Goal: Task Accomplishment & Management: Use online tool/utility

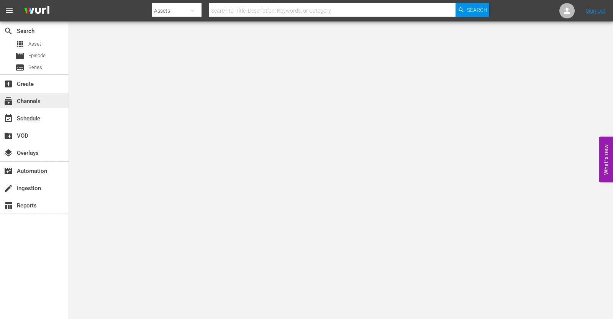
click at [37, 102] on div "subscriptions Channels" at bounding box center [21, 99] width 43 height 7
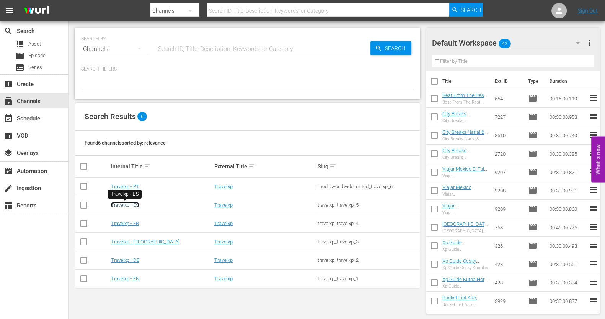
click at [132, 204] on link "Travelxp - ES" at bounding box center [125, 205] width 28 height 6
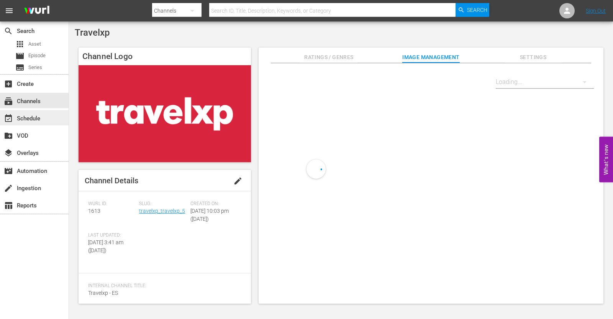
click at [40, 117] on div "event_available Schedule" at bounding box center [21, 117] width 43 height 7
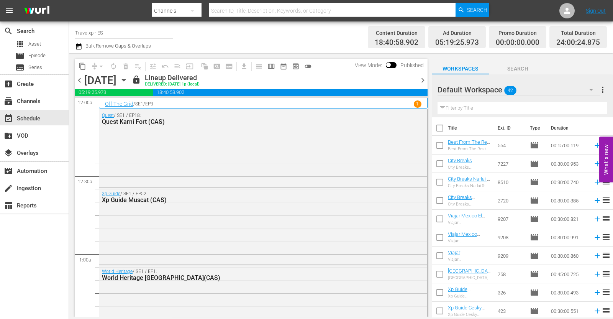
click at [421, 77] on span "chevron_right" at bounding box center [423, 80] width 10 height 10
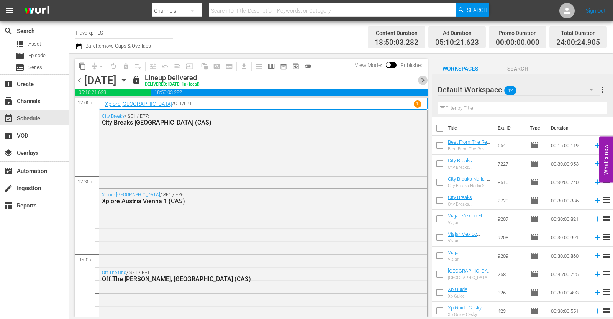
click at [419, 80] on span "chevron_right" at bounding box center [423, 80] width 10 height 10
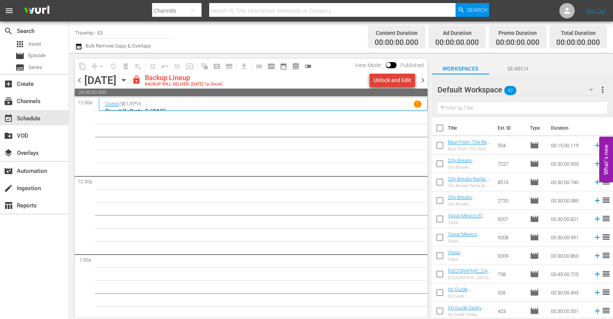
click at [400, 81] on div "Unlock and Edit" at bounding box center [392, 80] width 38 height 14
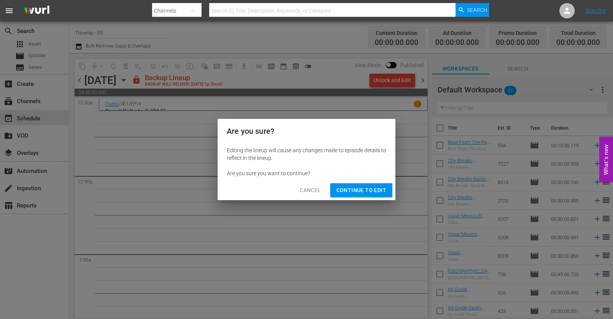
click at [370, 186] on span "Continue to Edit" at bounding box center [361, 190] width 50 height 10
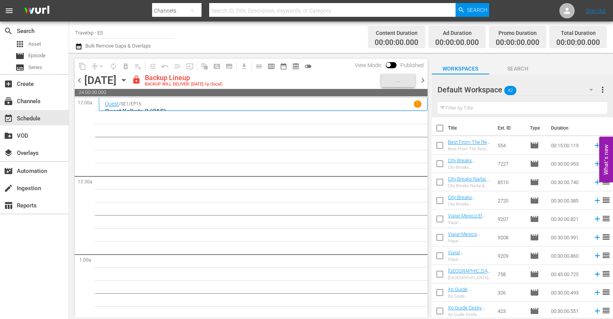
click at [130, 82] on div "Thursday, September 11th September 11th" at bounding box center [107, 80] width 46 height 13
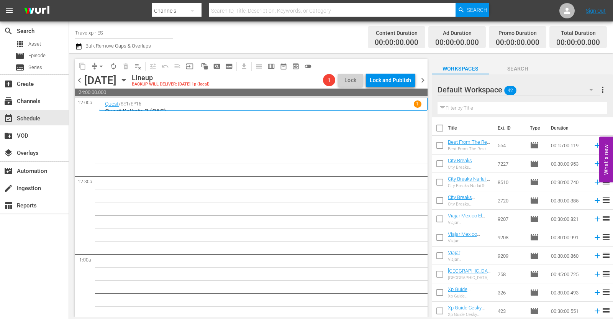
click at [128, 81] on icon "button" at bounding box center [123, 80] width 8 height 8
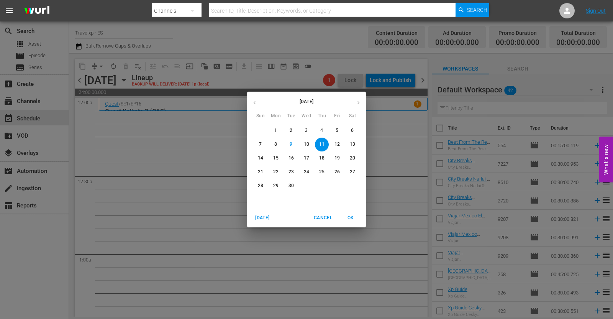
click at [257, 101] on icon "button" at bounding box center [255, 103] width 6 height 6
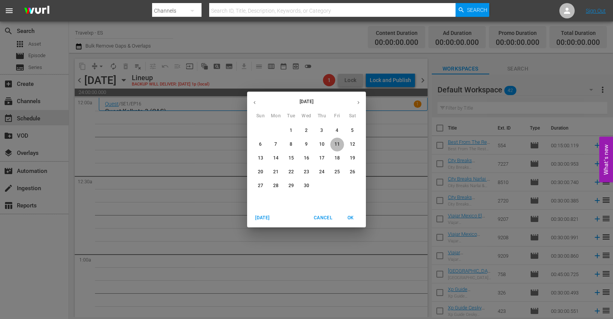
click at [340, 142] on span "11" at bounding box center [337, 144] width 14 height 7
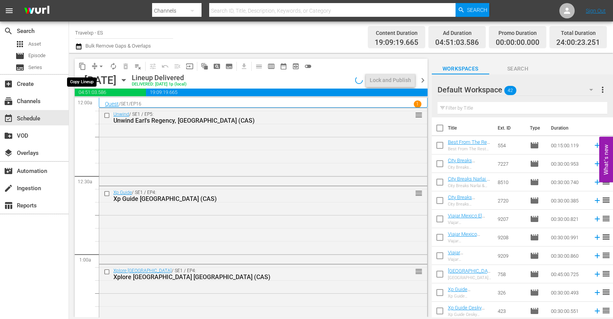
click at [83, 66] on span "content_copy" at bounding box center [82, 66] width 8 height 8
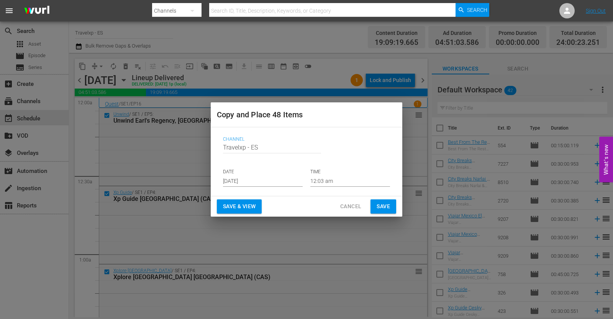
click at [247, 205] on span "Save & View" at bounding box center [239, 206] width 33 height 10
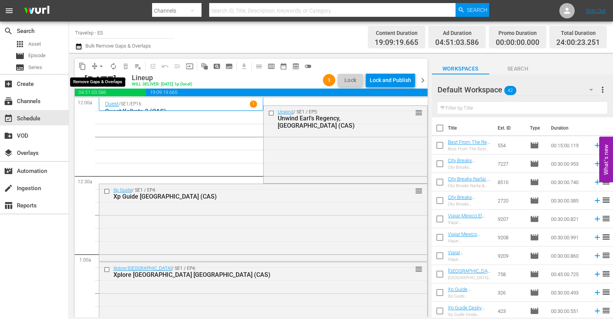
click at [102, 64] on span "arrow_drop_down" at bounding box center [101, 66] width 8 height 8
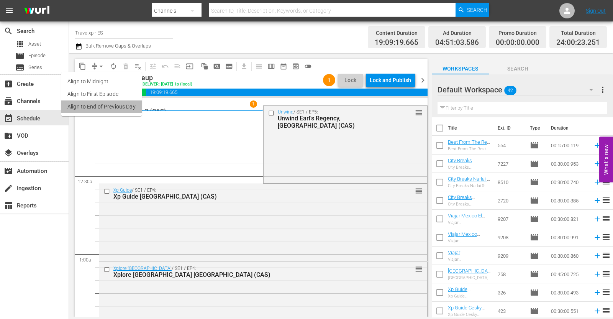
click at [108, 102] on li "Align to End of Previous Day" at bounding box center [101, 106] width 80 height 13
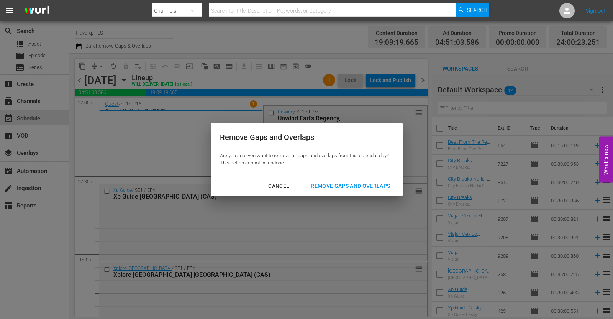
click at [359, 186] on div "Remove Gaps and Overlaps" at bounding box center [350, 186] width 92 height 10
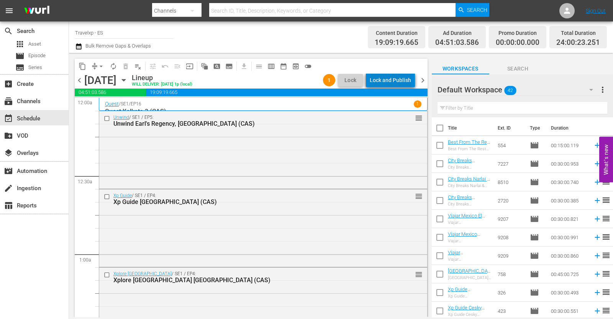
click at [399, 84] on div "Lock and Publish" at bounding box center [389, 80] width 41 height 14
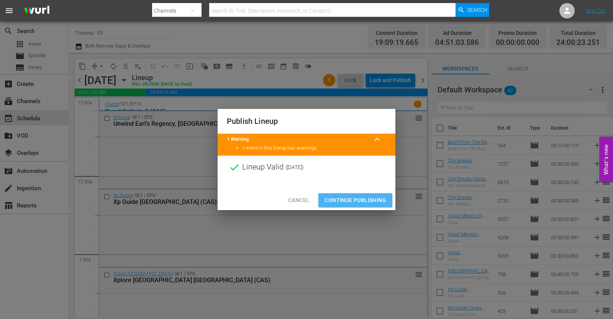
click at [362, 198] on span "Continue Publishing" at bounding box center [355, 200] width 62 height 10
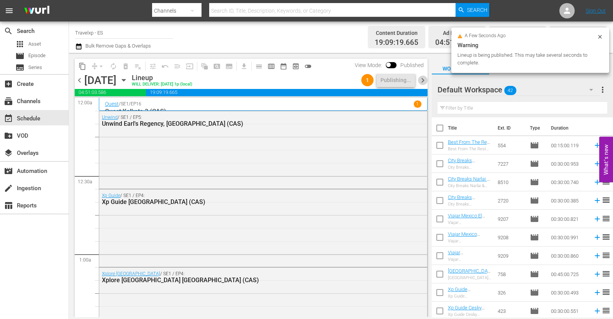
click at [425, 80] on span "chevron_right" at bounding box center [423, 80] width 10 height 10
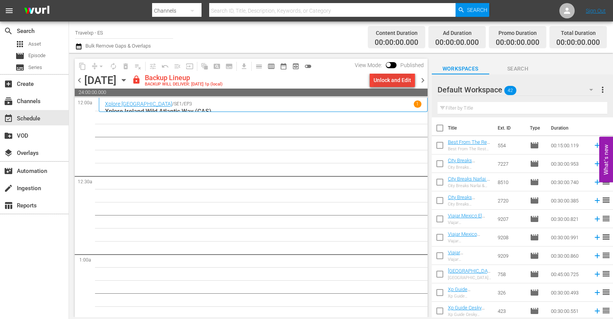
click at [405, 84] on div "Unlock and Edit" at bounding box center [392, 80] width 38 height 14
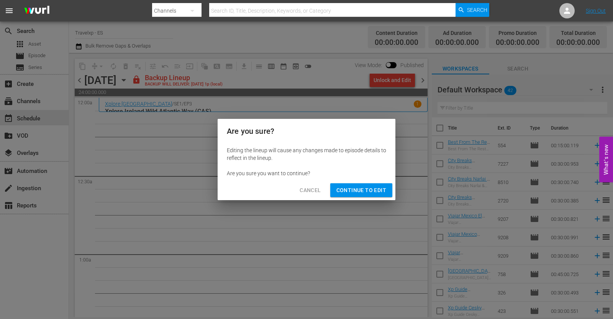
click at [361, 189] on span "Continue to Edit" at bounding box center [361, 190] width 50 height 10
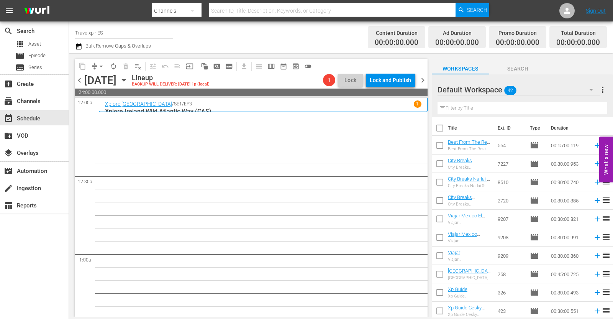
click at [128, 81] on icon "button" at bounding box center [123, 80] width 8 height 8
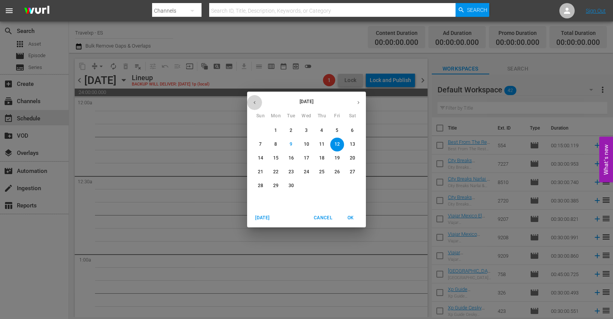
click at [257, 100] on icon "button" at bounding box center [255, 103] width 6 height 6
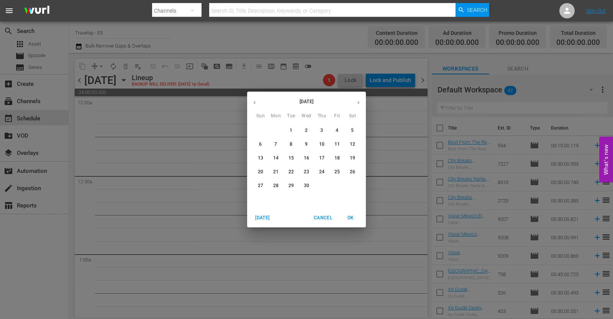
click at [357, 142] on span "12" at bounding box center [352, 144] width 14 height 7
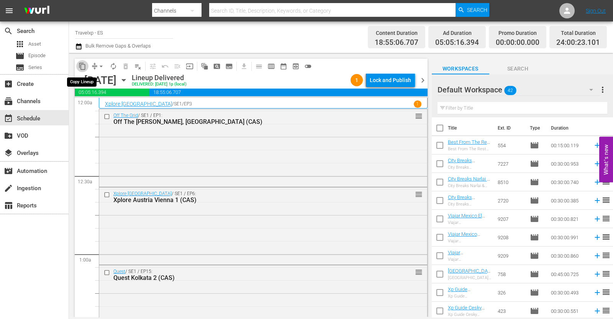
click at [85, 67] on span "content_copy" at bounding box center [82, 66] width 8 height 8
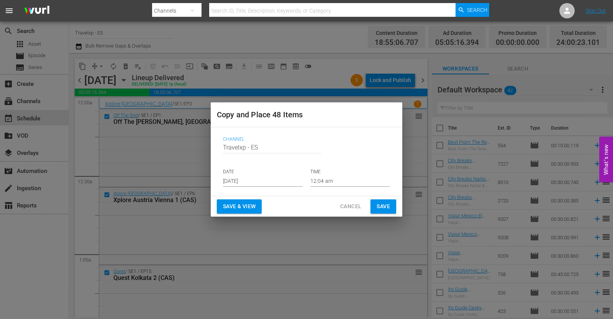
click at [265, 185] on input "[DATE]" at bounding box center [263, 180] width 80 height 11
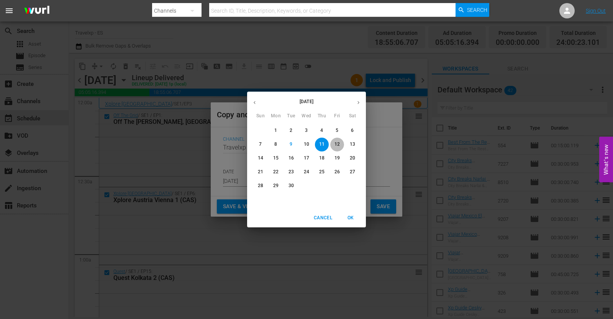
click at [342, 144] on span "12" at bounding box center [337, 144] width 14 height 7
type input "Sep 12th 2025"
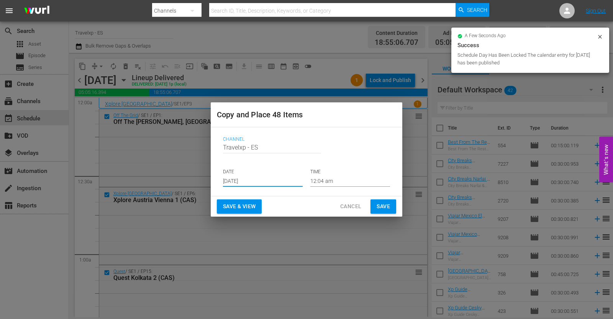
click at [249, 206] on span "Save & View" at bounding box center [239, 206] width 33 height 10
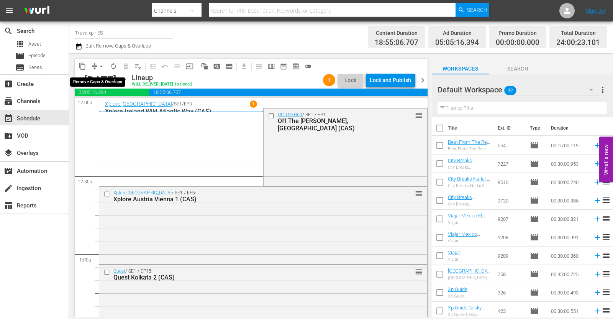
click at [98, 62] on span "arrow_drop_down" at bounding box center [101, 66] width 8 height 8
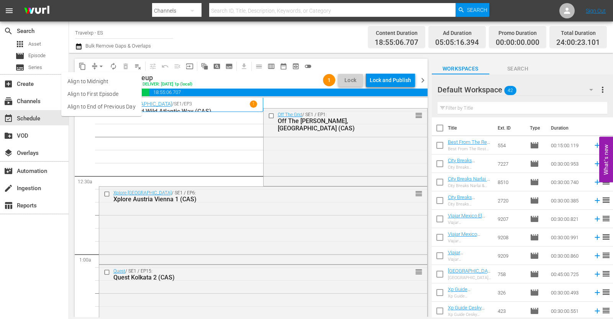
click at [106, 102] on li "Align to End of Previous Day" at bounding box center [101, 106] width 80 height 13
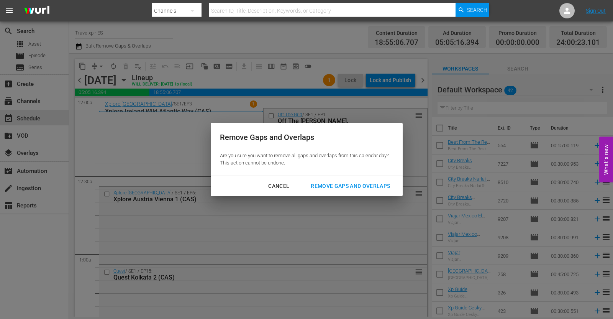
click at [332, 185] on div "Remove Gaps and Overlaps" at bounding box center [350, 186] width 92 height 10
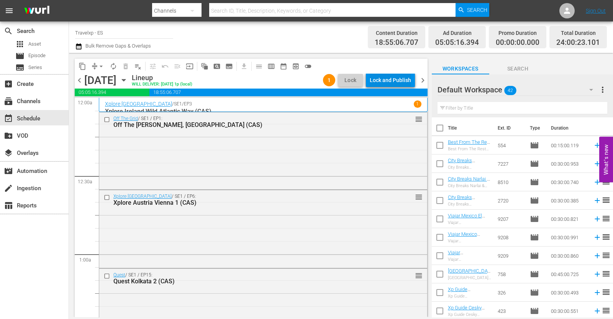
click at [400, 82] on div "Lock and Publish" at bounding box center [389, 80] width 41 height 14
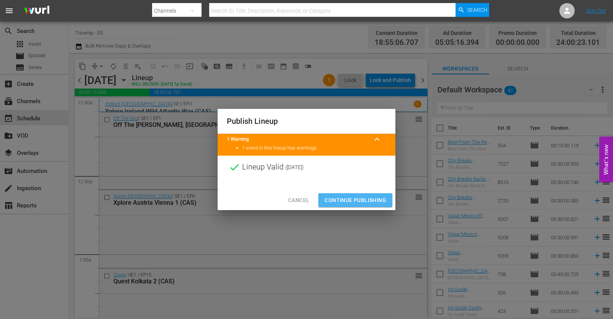
click at [360, 198] on span "Continue Publishing" at bounding box center [355, 200] width 62 height 10
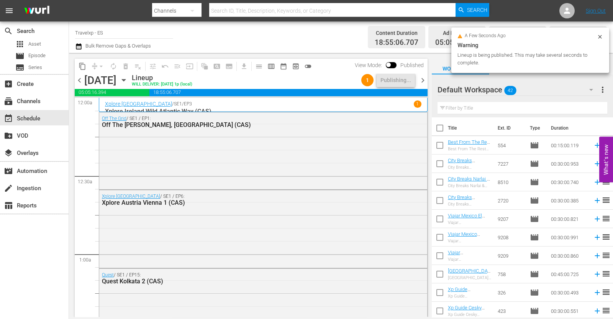
click at [422, 79] on span "chevron_right" at bounding box center [423, 80] width 10 height 10
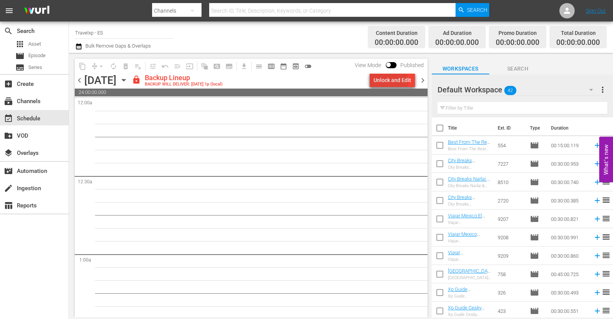
click at [389, 82] on div "Unlock and Edit" at bounding box center [392, 80] width 38 height 14
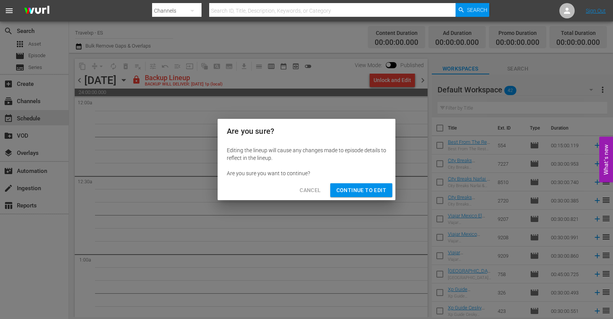
click at [360, 194] on span "Continue to Edit" at bounding box center [361, 190] width 50 height 10
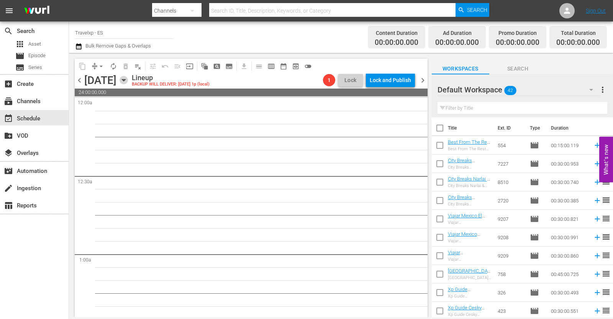
click at [125, 79] on icon "button" at bounding box center [123, 80] width 3 height 2
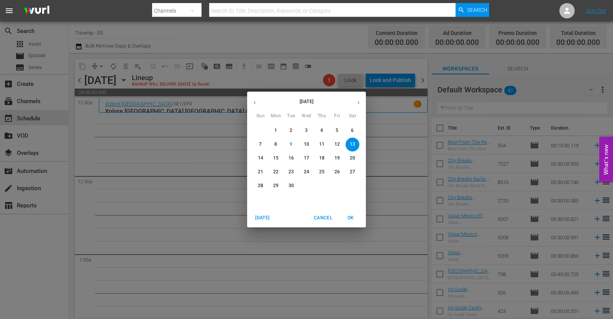
click at [254, 102] on icon "button" at bounding box center [254, 102] width 2 height 3
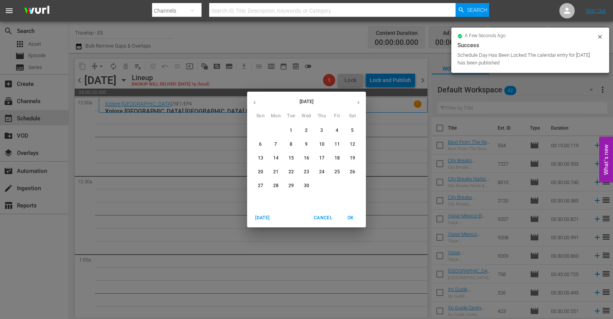
click at [260, 157] on p "13" at bounding box center [260, 158] width 5 height 7
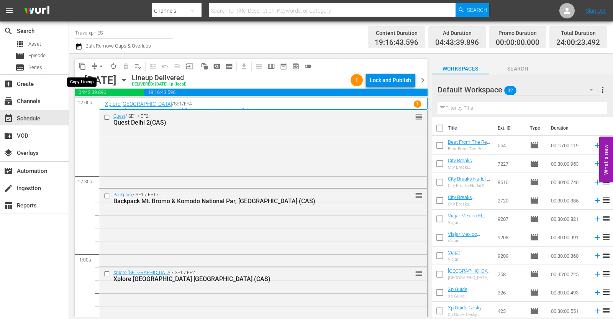
click at [85, 64] on span "content_copy" at bounding box center [82, 66] width 8 height 8
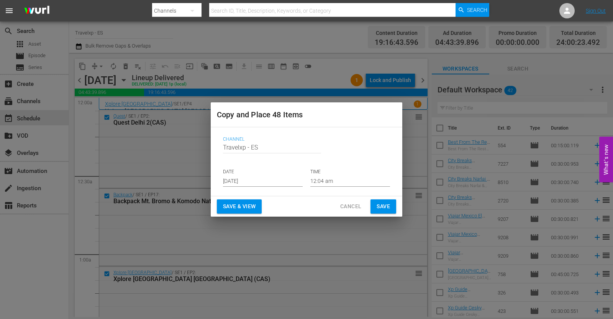
click at [250, 177] on input "[DATE]" at bounding box center [263, 180] width 80 height 11
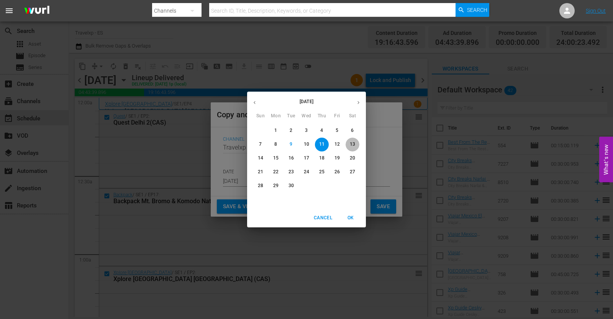
click at [352, 142] on p "13" at bounding box center [352, 144] width 5 height 7
type input "Sep 13th 2025"
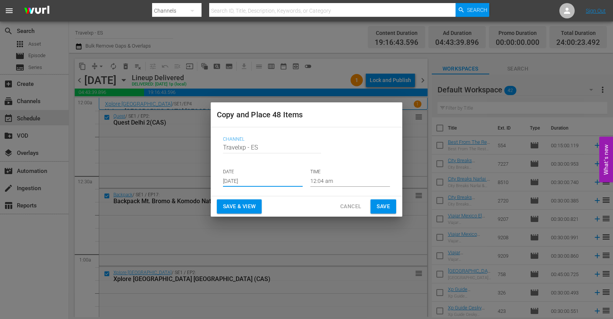
click at [237, 203] on span "Save & View" at bounding box center [239, 206] width 33 height 10
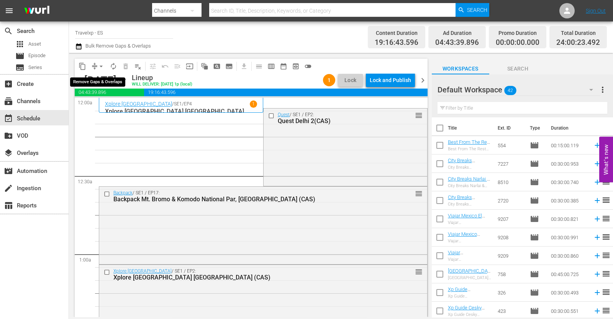
click at [101, 66] on span "arrow_drop_down" at bounding box center [101, 66] width 8 height 8
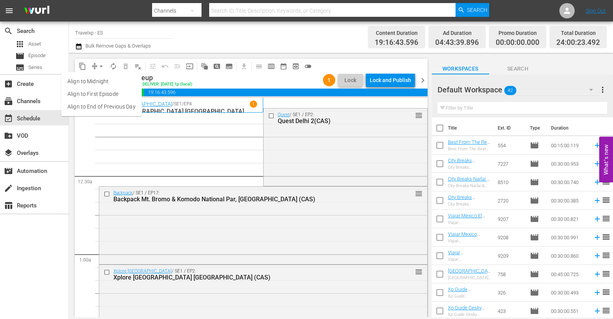
click at [114, 108] on li "Align to End of Previous Day" at bounding box center [101, 106] width 80 height 13
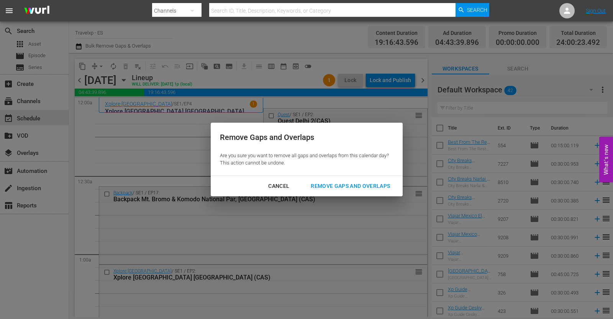
click at [337, 185] on div "Remove Gaps and Overlaps" at bounding box center [350, 186] width 92 height 10
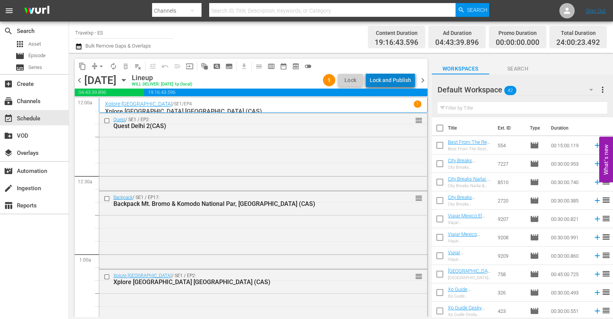
click at [394, 79] on div "Lock and Publish" at bounding box center [389, 80] width 41 height 14
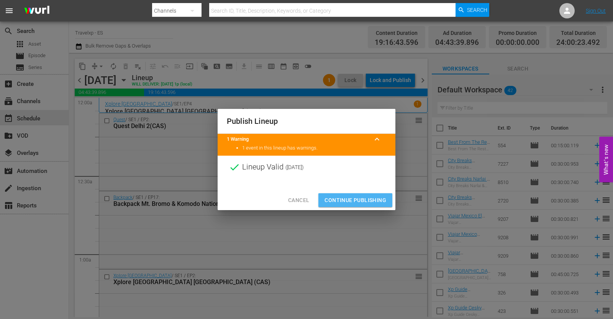
click at [366, 199] on span "Continue Publishing" at bounding box center [355, 200] width 62 height 10
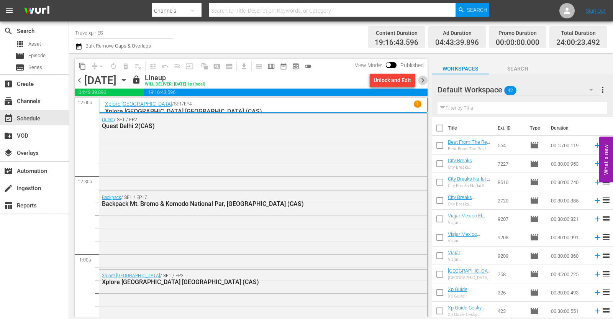
click at [422, 81] on span "chevron_right" at bounding box center [423, 80] width 10 height 10
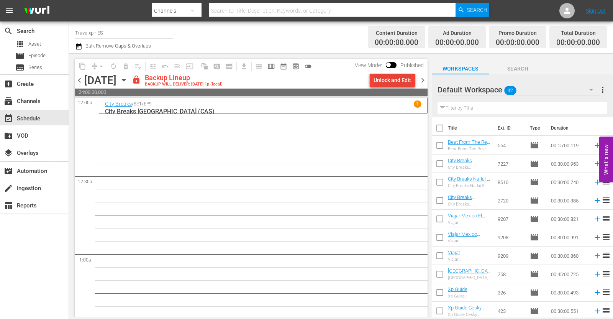
click at [390, 82] on div "Unlock and Edit" at bounding box center [392, 80] width 38 height 14
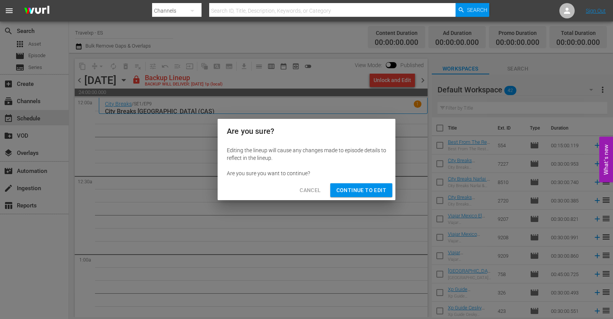
click at [378, 190] on span "Continue to Edit" at bounding box center [361, 190] width 50 height 10
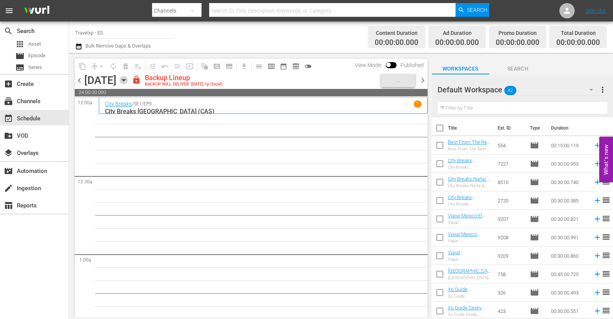
click at [128, 77] on icon "button" at bounding box center [123, 80] width 8 height 8
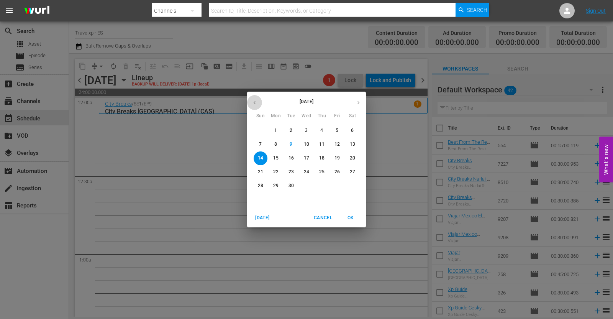
click at [252, 101] on icon "button" at bounding box center [255, 103] width 6 height 6
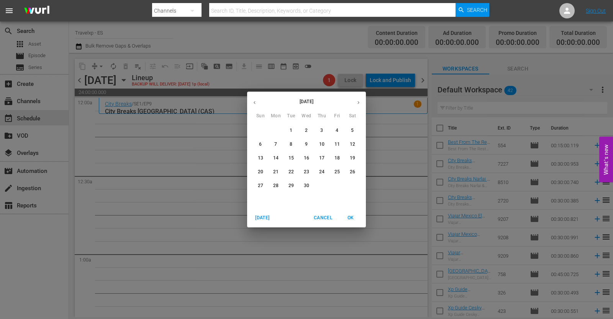
click at [278, 159] on p "14" at bounding box center [275, 158] width 5 height 7
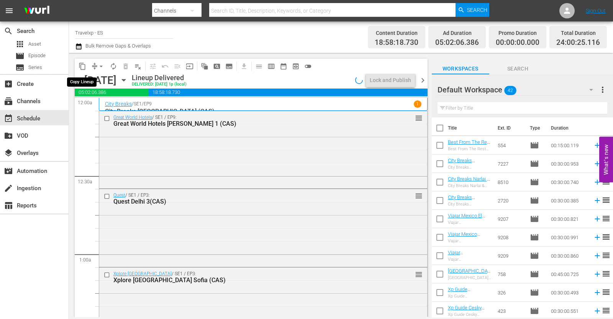
click at [82, 64] on span "content_copy" at bounding box center [82, 66] width 8 height 8
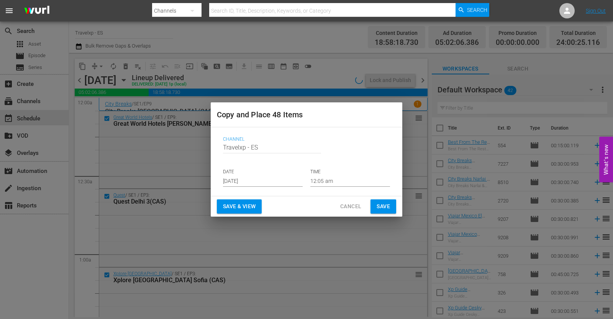
click at [238, 179] on input "[DATE]" at bounding box center [263, 180] width 80 height 11
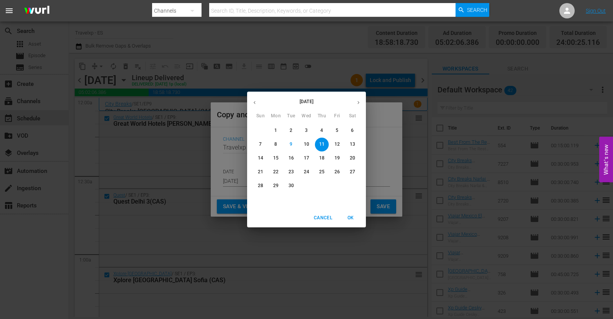
click at [261, 155] on p "14" at bounding box center [260, 158] width 5 height 7
type input "Sep 14th 2025"
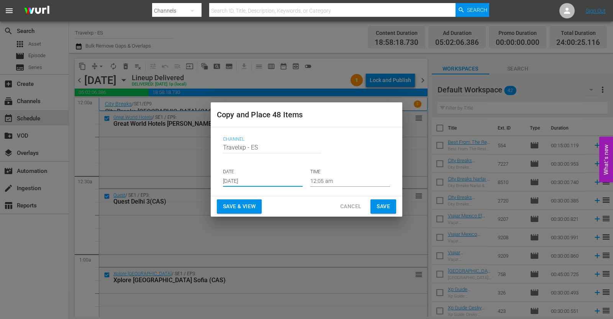
click at [242, 204] on span "Save & View" at bounding box center [239, 206] width 33 height 10
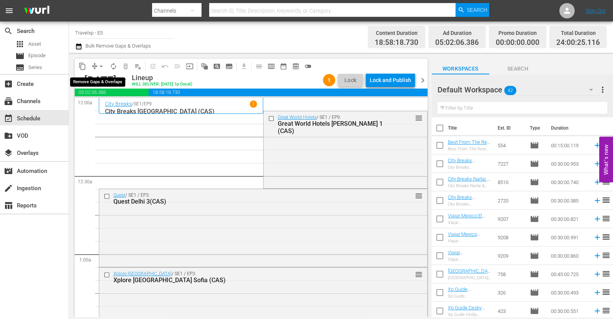
click at [102, 65] on span "arrow_drop_down" at bounding box center [101, 66] width 8 height 8
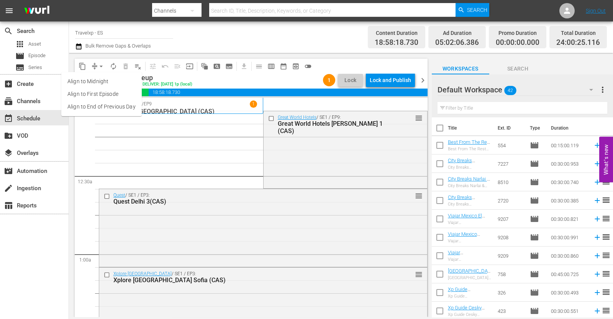
click at [108, 95] on li "Align to First Episode" at bounding box center [101, 94] width 80 height 13
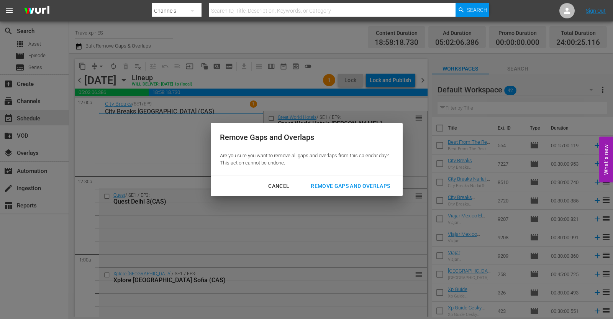
click at [281, 184] on div "Cancel" at bounding box center [278, 186] width 33 height 10
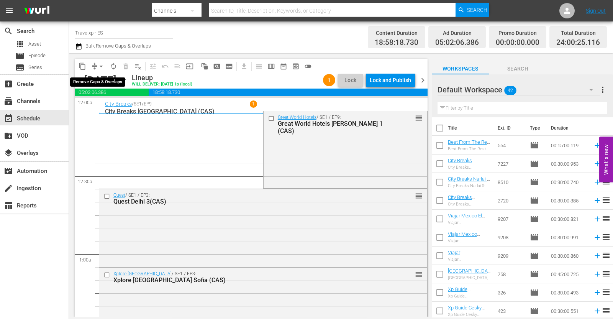
click at [96, 67] on button "arrow_drop_down" at bounding box center [101, 66] width 12 height 12
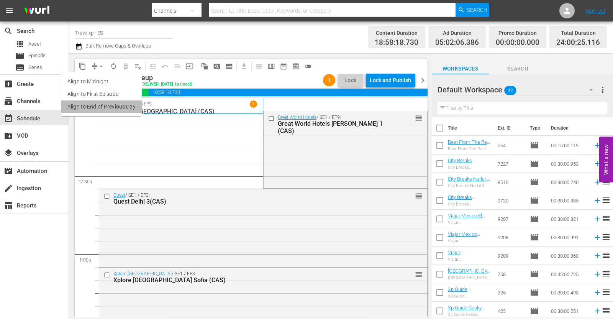
click at [113, 108] on li "Align to End of Previous Day" at bounding box center [101, 106] width 80 height 13
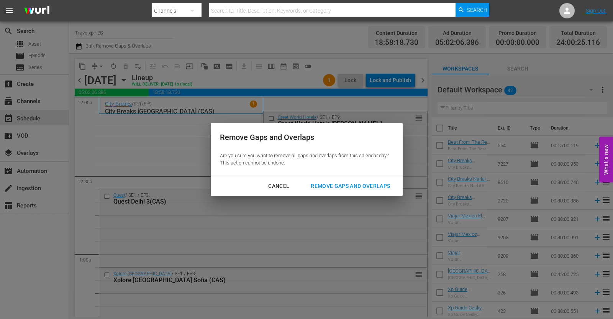
click at [331, 184] on div "Remove Gaps and Overlaps" at bounding box center [350, 186] width 92 height 10
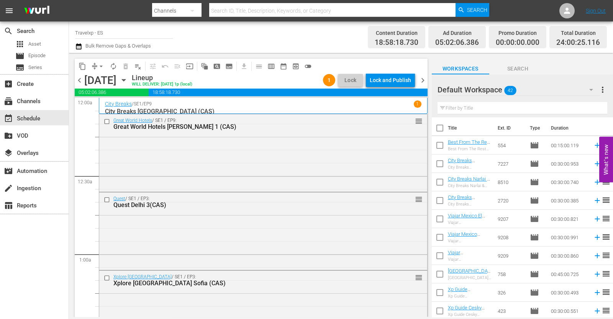
click at [394, 78] on div "Lock and Publish" at bounding box center [389, 80] width 41 height 14
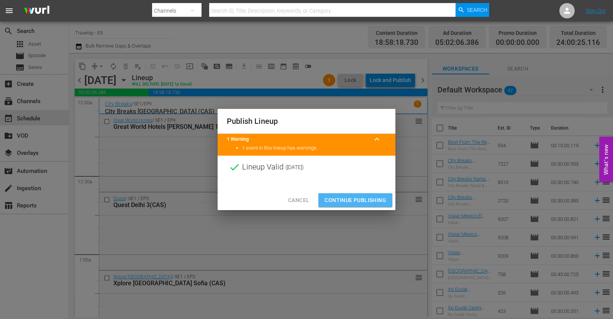
click at [370, 199] on span "Continue Publishing" at bounding box center [355, 200] width 62 height 10
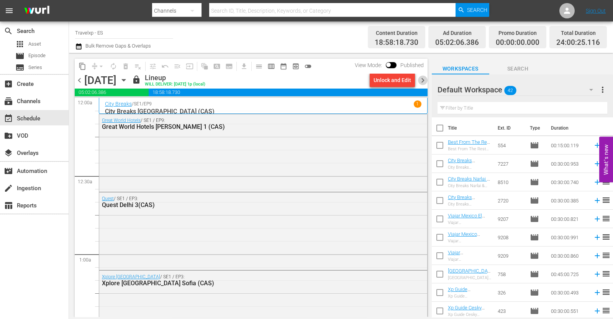
click at [422, 79] on span "chevron_right" at bounding box center [423, 80] width 10 height 10
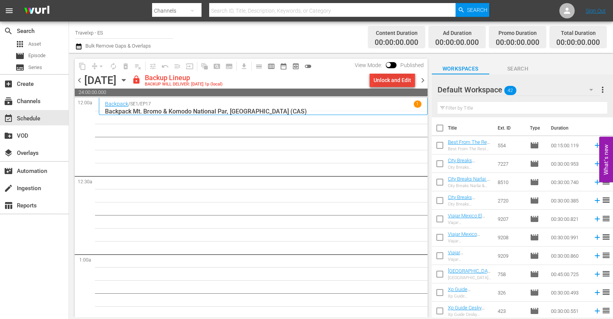
click at [383, 77] on div "Unlock and Edit" at bounding box center [392, 80] width 38 height 14
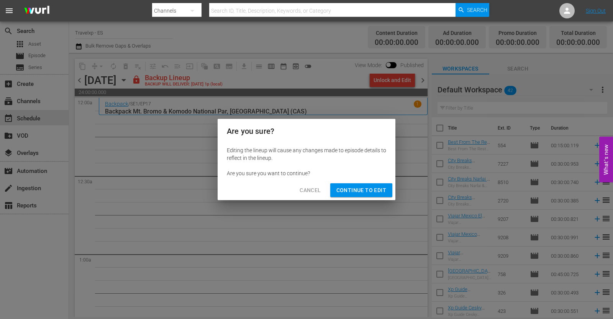
click at [340, 189] on span "Continue to Edit" at bounding box center [361, 190] width 50 height 10
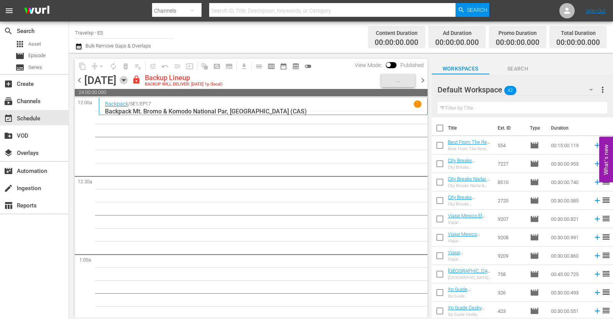
click at [125, 79] on icon "button" at bounding box center [123, 80] width 3 height 2
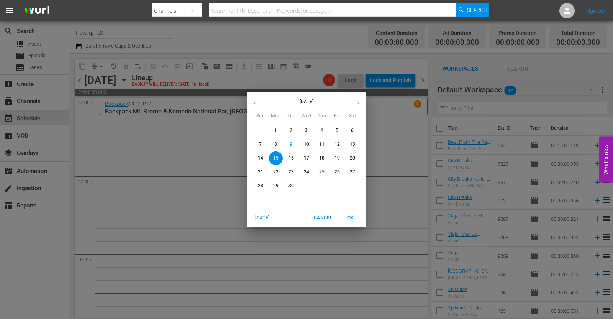
click at [253, 103] on icon "button" at bounding box center [255, 103] width 6 height 6
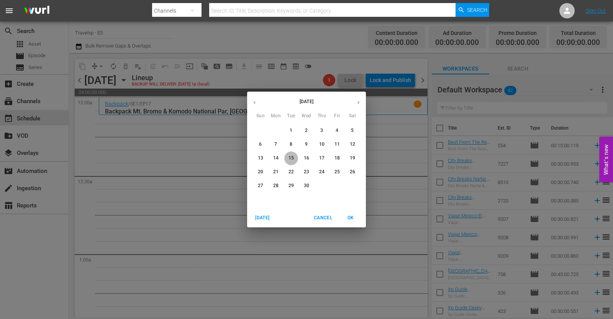
click at [290, 157] on p "15" at bounding box center [290, 158] width 5 height 7
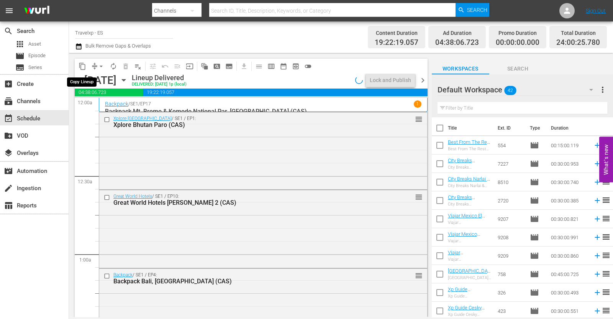
click at [83, 66] on span "content_copy" at bounding box center [82, 66] width 8 height 8
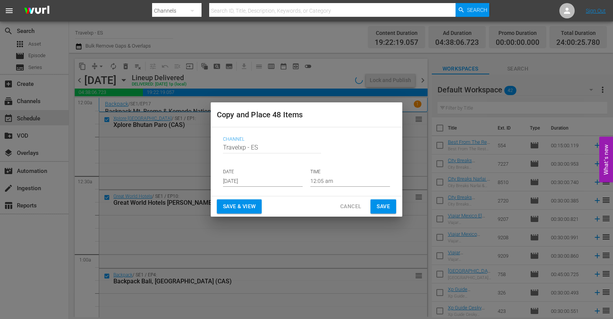
click at [242, 181] on input "[DATE]" at bounding box center [263, 180] width 80 height 11
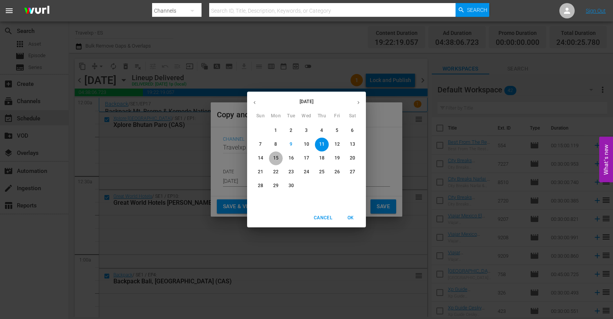
click at [276, 158] on p "15" at bounding box center [275, 158] width 5 height 7
type input "Sep 15th 2025"
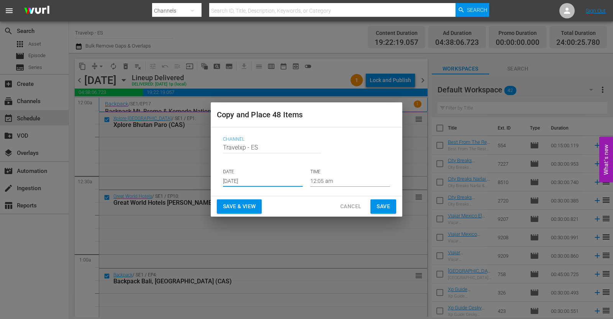
click at [247, 205] on span "Save & View" at bounding box center [239, 206] width 33 height 10
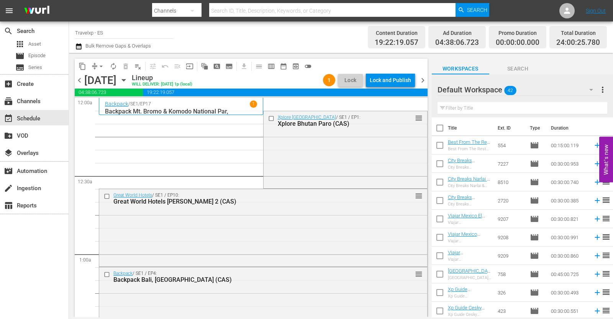
click at [101, 68] on span "arrow_drop_down" at bounding box center [101, 66] width 8 height 8
click at [114, 110] on li "Align to End of Previous Day" at bounding box center [101, 106] width 80 height 13
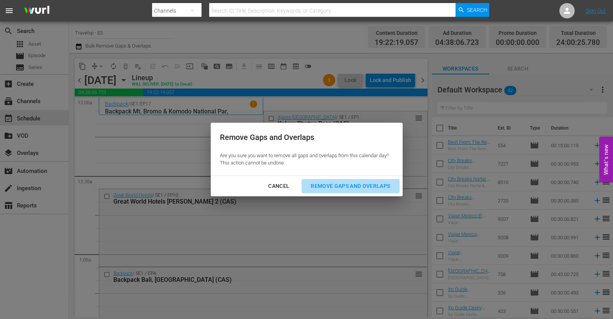
click at [333, 185] on div "Remove Gaps and Overlaps" at bounding box center [350, 186] width 92 height 10
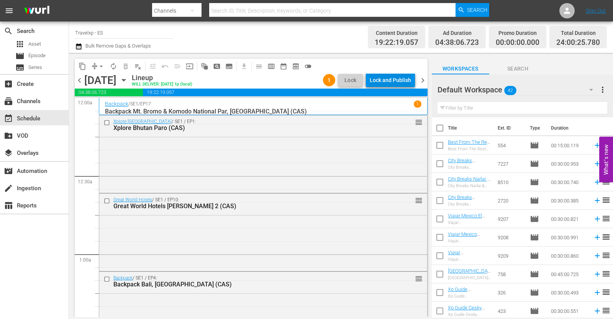
click at [391, 82] on div "Lock and Publish" at bounding box center [389, 80] width 41 height 14
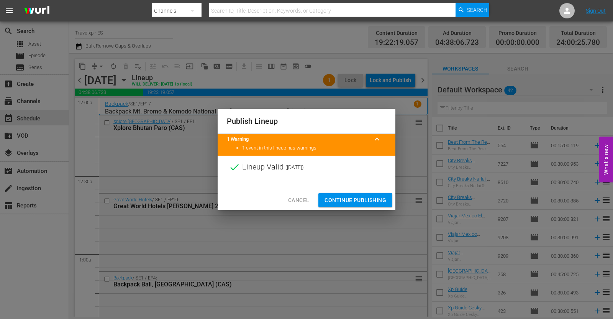
click at [358, 196] on span "Continue Publishing" at bounding box center [355, 200] width 62 height 10
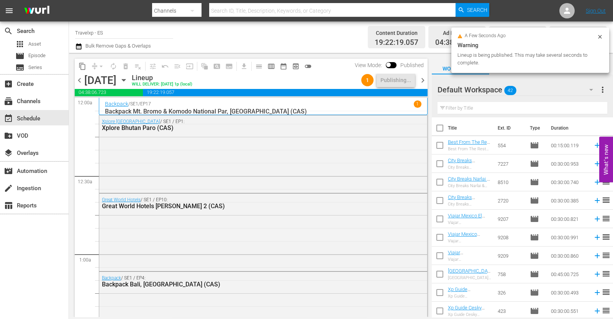
click at [423, 83] on span "chevron_right" at bounding box center [423, 80] width 10 height 10
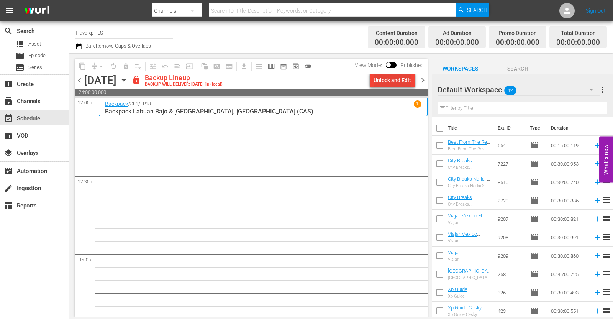
click at [398, 82] on div "Unlock and Edit" at bounding box center [392, 80] width 38 height 14
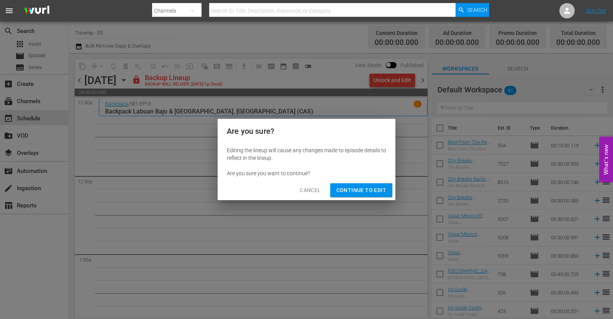
click at [347, 189] on span "Continue to Edit" at bounding box center [361, 190] width 50 height 10
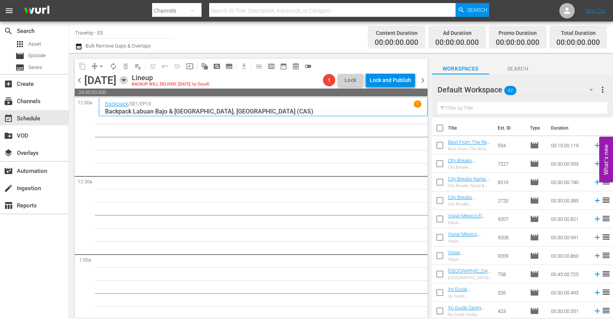
click at [125, 81] on icon "button" at bounding box center [123, 80] width 3 height 2
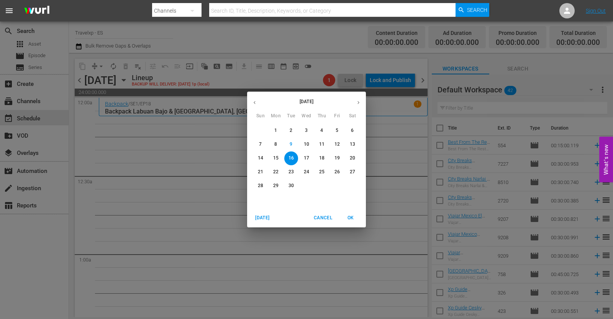
click at [254, 100] on icon "button" at bounding box center [255, 103] width 6 height 6
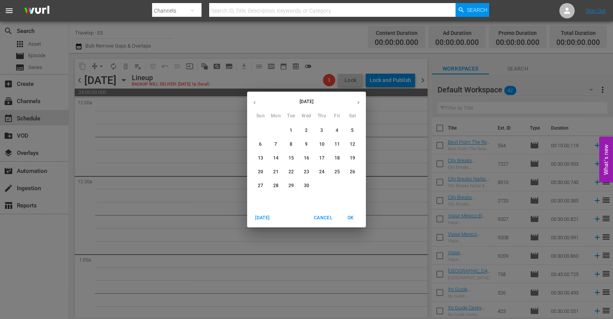
click at [306, 158] on p "16" at bounding box center [306, 158] width 5 height 7
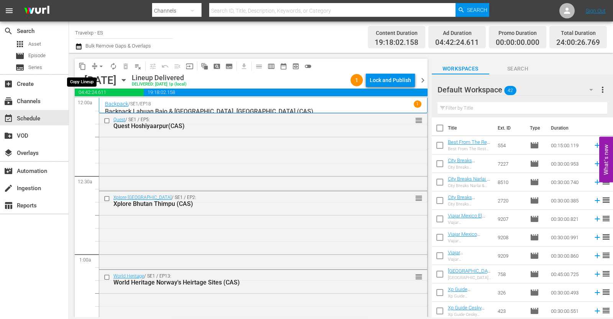
click at [84, 65] on span "content_copy" at bounding box center [82, 66] width 8 height 8
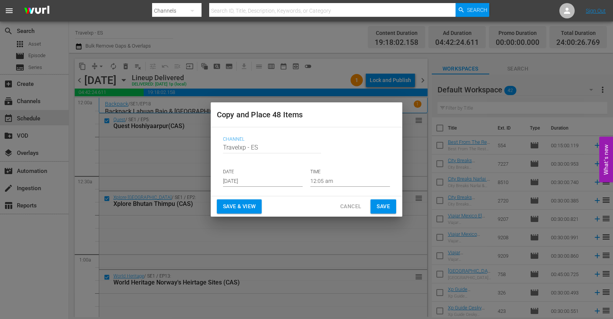
click at [249, 183] on input "[DATE]" at bounding box center [263, 180] width 80 height 11
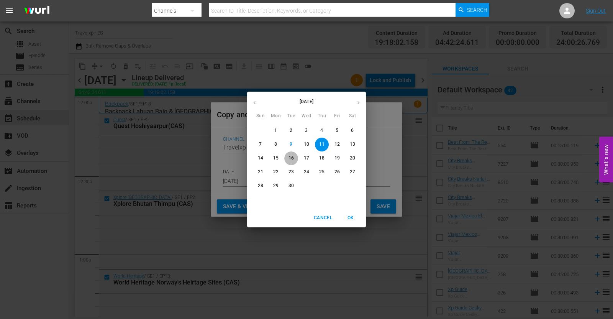
click at [294, 158] on span "16" at bounding box center [291, 158] width 14 height 7
type input "Sep 16th 2025"
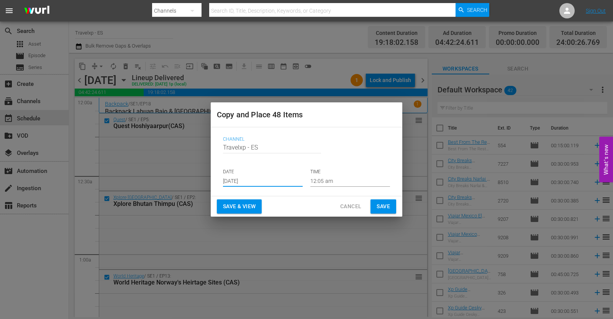
click at [250, 203] on span "Save & View" at bounding box center [239, 206] width 33 height 10
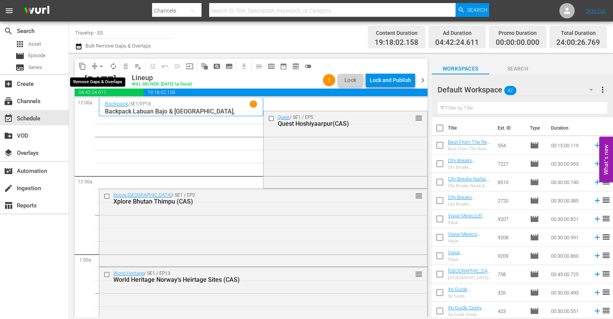
click at [100, 66] on span "arrow_drop_down" at bounding box center [101, 66] width 8 height 8
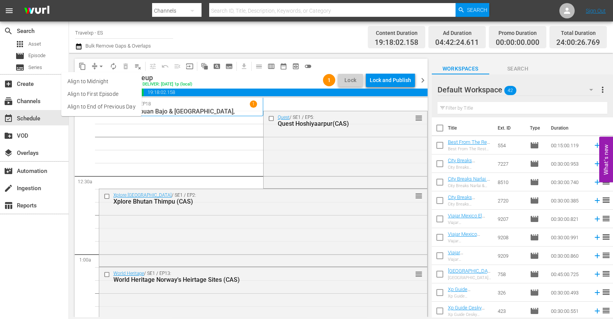
click at [112, 111] on li "Align to End of Previous Day" at bounding box center [101, 106] width 80 height 13
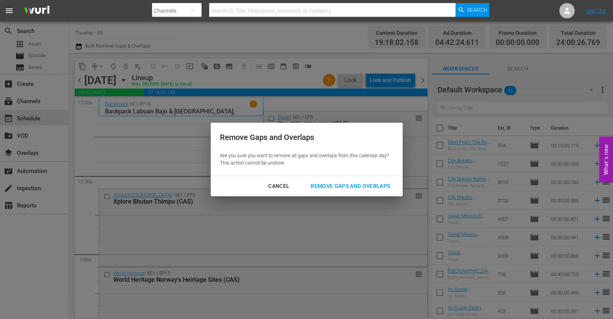
click at [327, 181] on div "Remove Gaps and Overlaps" at bounding box center [350, 186] width 92 height 10
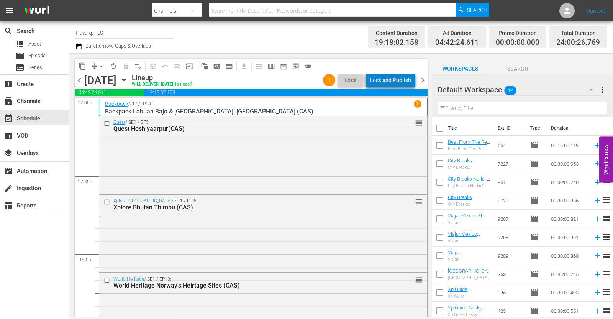
click at [403, 77] on div "Lock and Publish" at bounding box center [389, 80] width 41 height 14
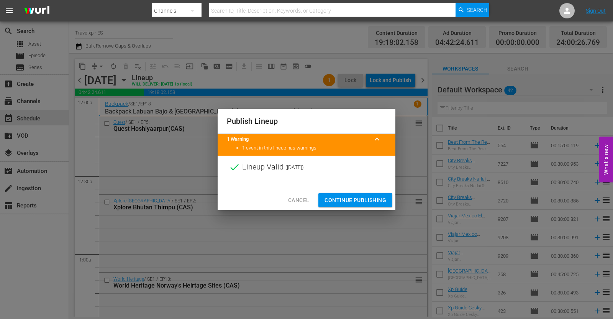
click at [363, 202] on span "Continue Publishing" at bounding box center [355, 200] width 62 height 10
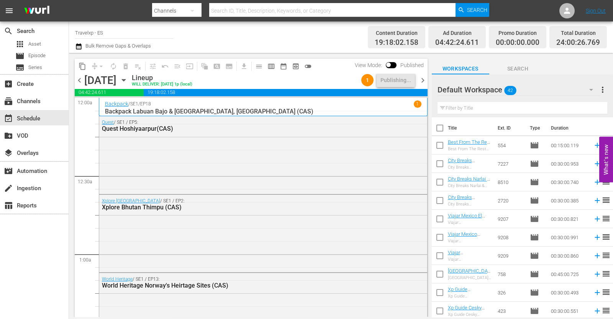
click at [423, 82] on span "chevron_right" at bounding box center [423, 80] width 10 height 10
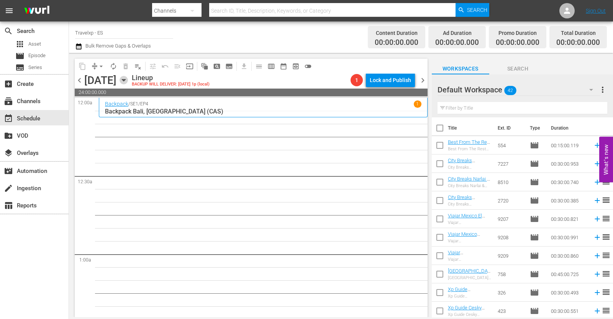
click at [128, 77] on icon "button" at bounding box center [123, 80] width 8 height 8
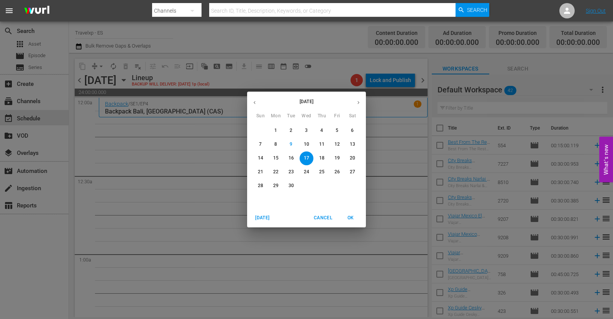
click at [253, 100] on icon "button" at bounding box center [255, 103] width 6 height 6
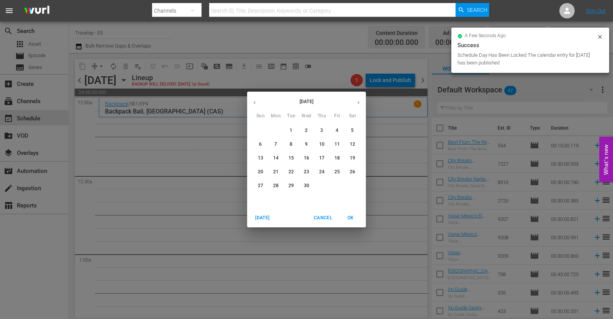
click at [324, 156] on p "17" at bounding box center [321, 158] width 5 height 7
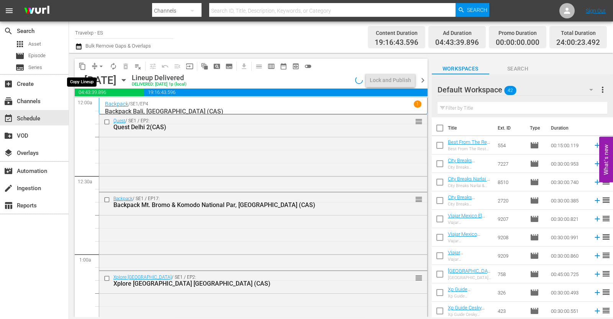
click at [82, 67] on span "content_copy" at bounding box center [82, 66] width 8 height 8
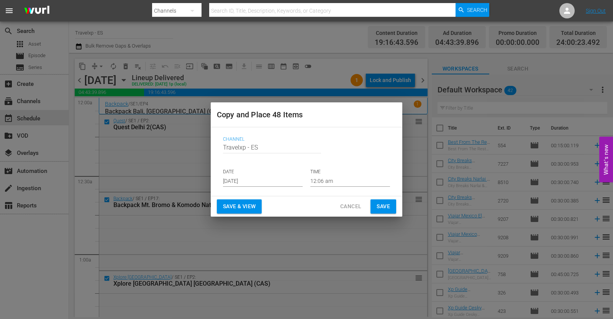
click at [247, 179] on input "[DATE]" at bounding box center [263, 180] width 80 height 11
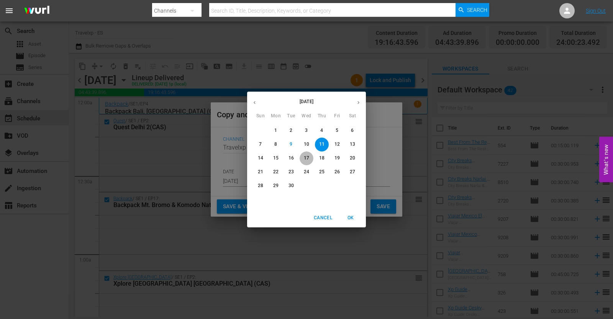
click at [306, 156] on p "17" at bounding box center [306, 158] width 5 height 7
type input "[DATE]"
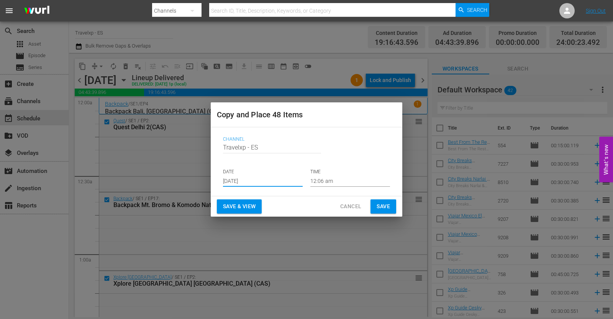
click at [247, 204] on span "Save & View" at bounding box center [239, 206] width 33 height 10
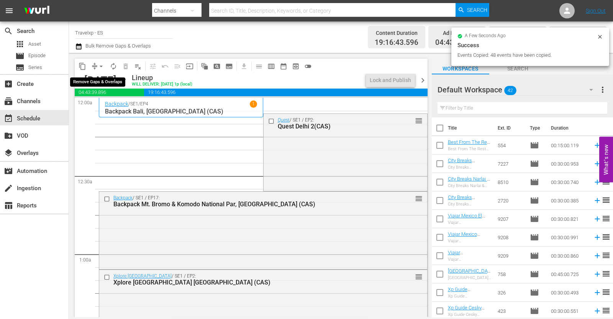
click at [100, 66] on span "arrow_drop_down" at bounding box center [101, 66] width 8 height 8
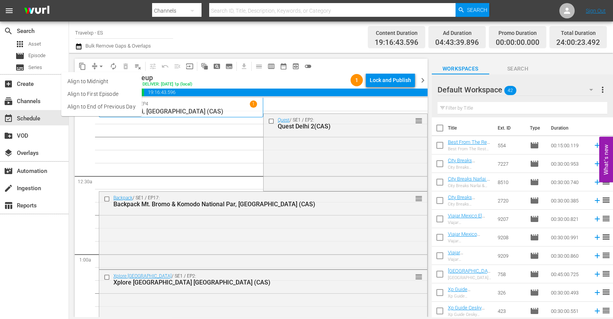
click at [112, 108] on li "Align to End of Previous Day" at bounding box center [101, 106] width 80 height 13
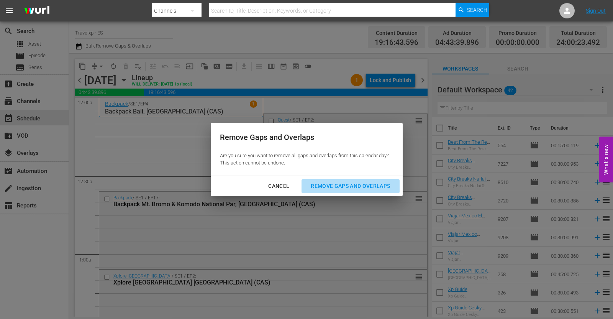
click at [350, 186] on div "Remove Gaps and Overlaps" at bounding box center [350, 186] width 92 height 10
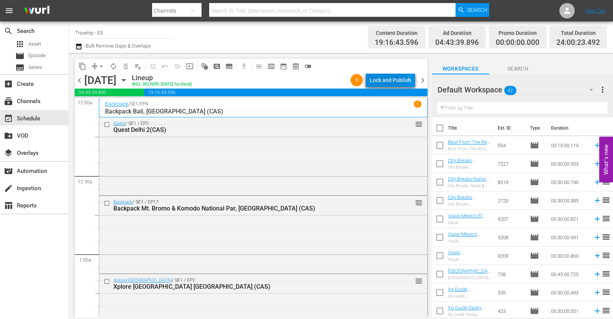
click at [383, 81] on div "Lock and Publish" at bounding box center [389, 80] width 41 height 14
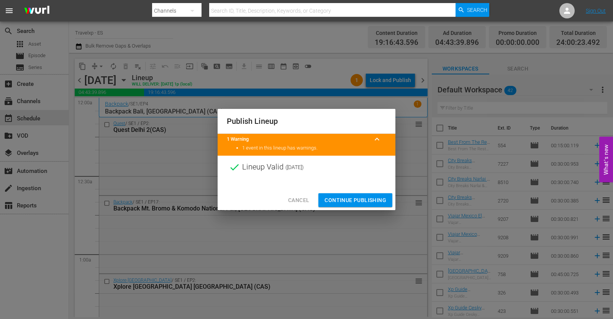
click at [358, 198] on span "Continue Publishing" at bounding box center [355, 200] width 62 height 10
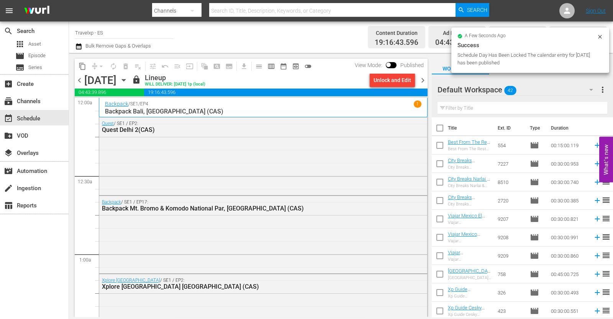
click at [423, 79] on span "chevron_right" at bounding box center [423, 80] width 10 height 10
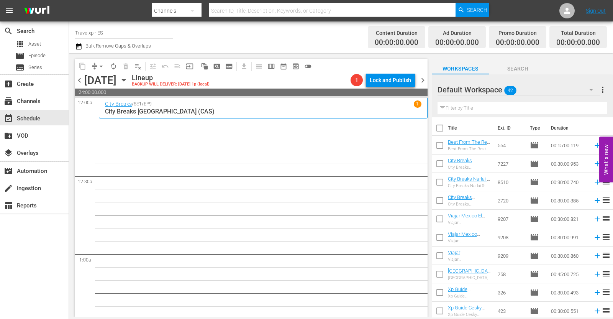
click at [128, 81] on icon "button" at bounding box center [123, 80] width 8 height 8
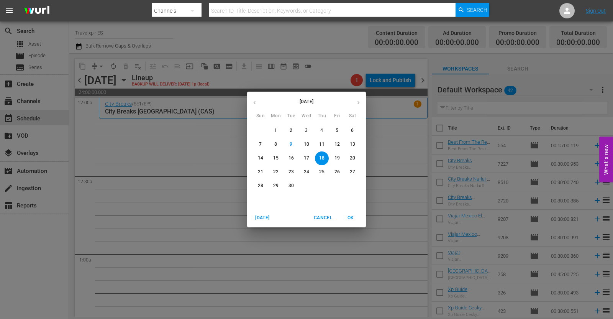
click at [256, 103] on icon "button" at bounding box center [255, 103] width 6 height 6
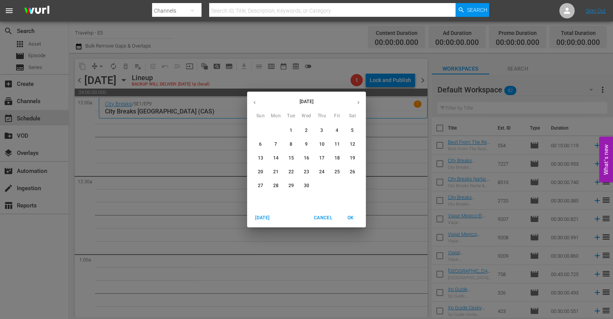
click at [337, 156] on p "18" at bounding box center [336, 158] width 5 height 7
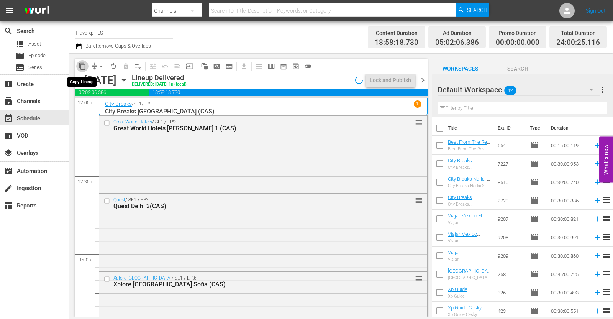
click at [85, 69] on span "content_copy" at bounding box center [82, 66] width 8 height 8
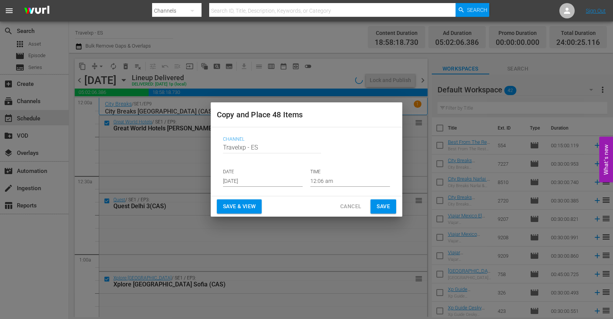
click at [254, 177] on input "[DATE]" at bounding box center [263, 180] width 80 height 11
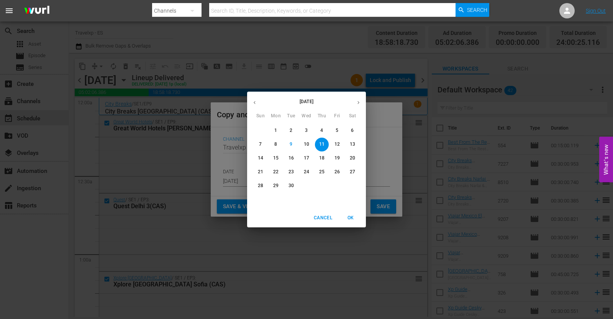
click at [324, 158] on p "18" at bounding box center [321, 158] width 5 height 7
type input "[DATE]"
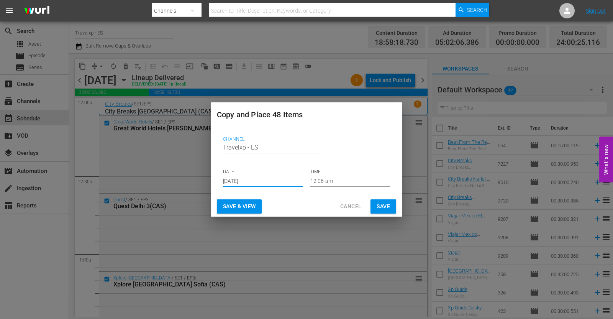
click at [248, 202] on span "Save & View" at bounding box center [239, 206] width 33 height 10
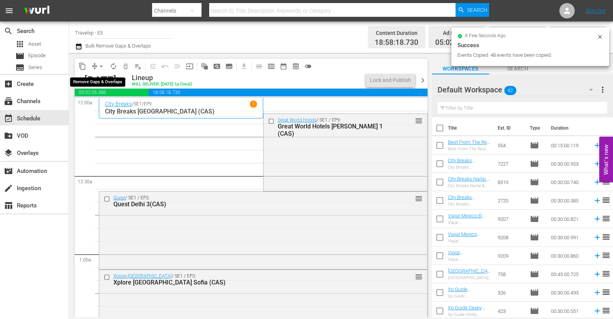
click at [100, 65] on span "arrow_drop_down" at bounding box center [101, 66] width 8 height 8
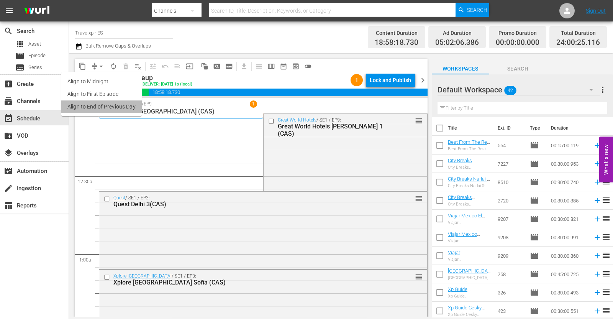
click at [102, 106] on li "Align to End of Previous Day" at bounding box center [101, 106] width 80 height 13
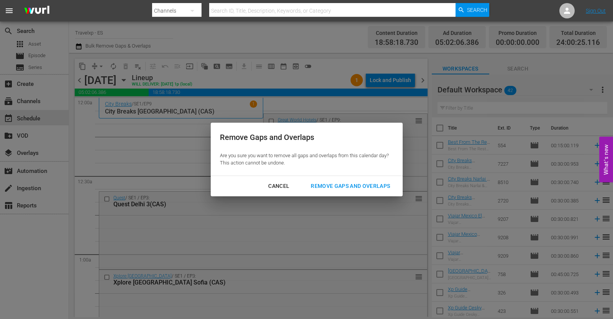
click at [381, 185] on div "Remove Gaps and Overlaps" at bounding box center [350, 186] width 92 height 10
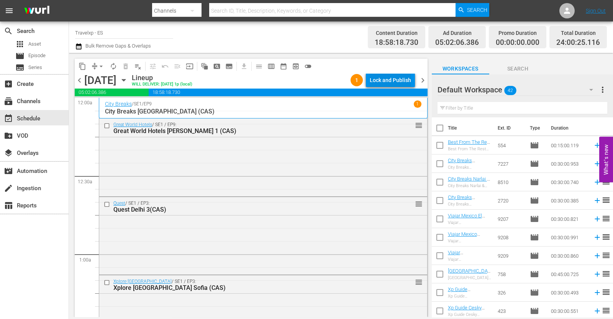
click at [399, 77] on div "Lock and Publish" at bounding box center [389, 80] width 41 height 14
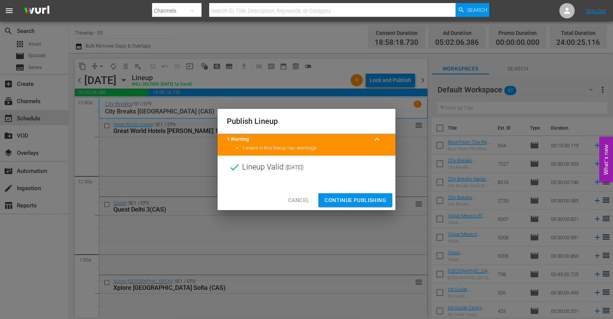
click at [341, 198] on span "Continue Publishing" at bounding box center [355, 200] width 62 height 10
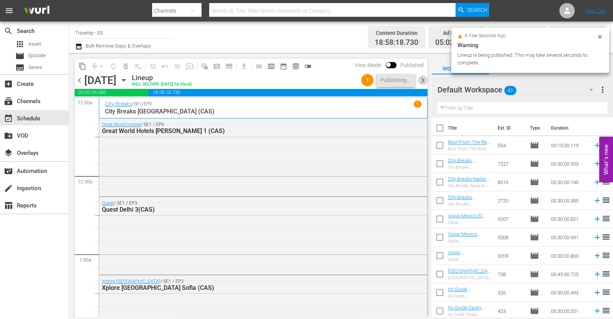
click at [422, 82] on span "chevron_right" at bounding box center [423, 80] width 10 height 10
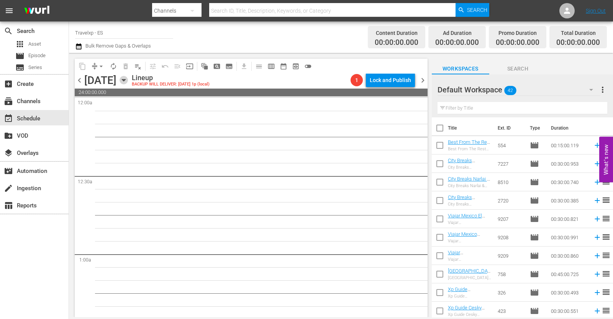
click at [128, 80] on icon "button" at bounding box center [123, 80] width 8 height 8
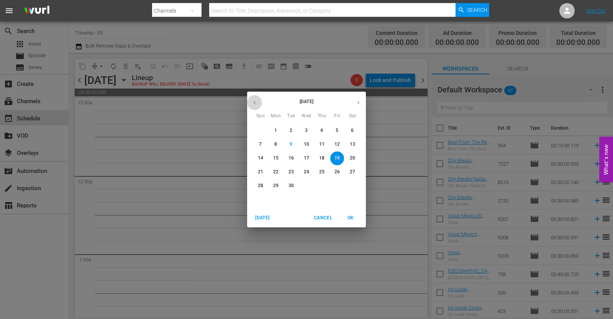
click at [255, 102] on icon "button" at bounding box center [255, 103] width 6 height 6
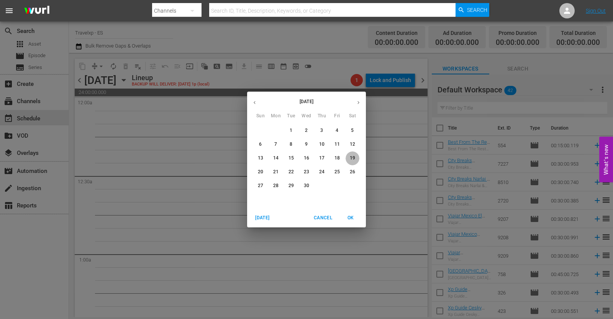
click at [352, 157] on p "19" at bounding box center [352, 158] width 5 height 7
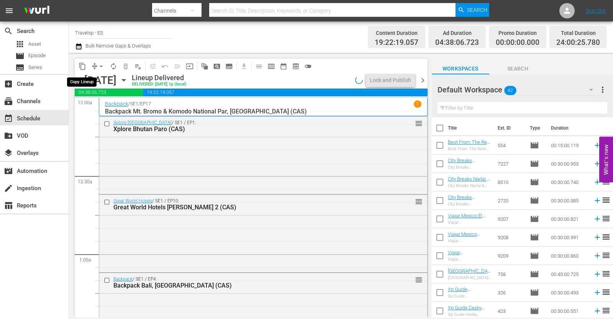
click at [83, 63] on span "content_copy" at bounding box center [82, 66] width 8 height 8
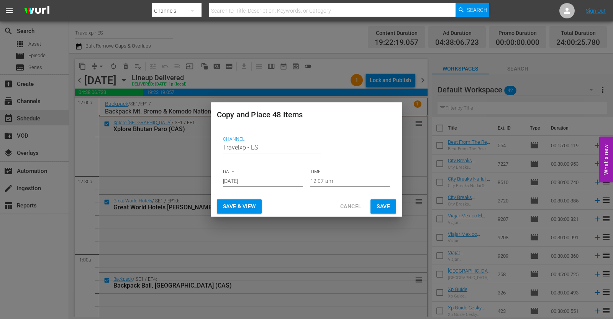
click at [247, 179] on input "[DATE]" at bounding box center [263, 180] width 80 height 11
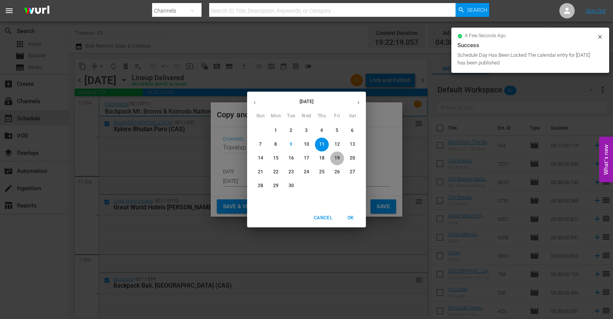
click at [337, 157] on p "19" at bounding box center [336, 158] width 5 height 7
type input "[DATE]"
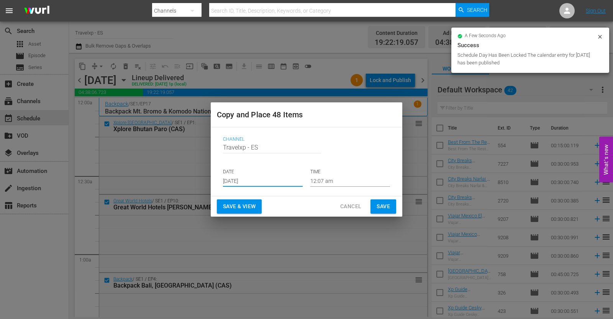
click at [239, 203] on span "Save & View" at bounding box center [239, 206] width 33 height 10
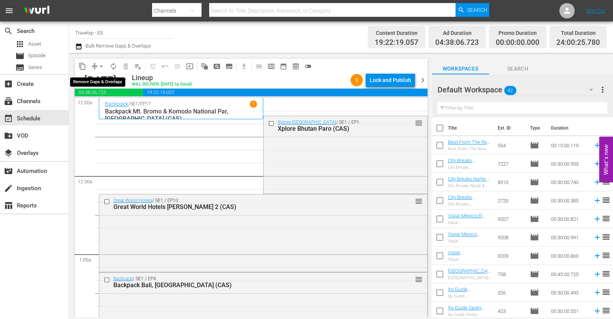
click at [101, 68] on span "arrow_drop_down" at bounding box center [101, 66] width 8 height 8
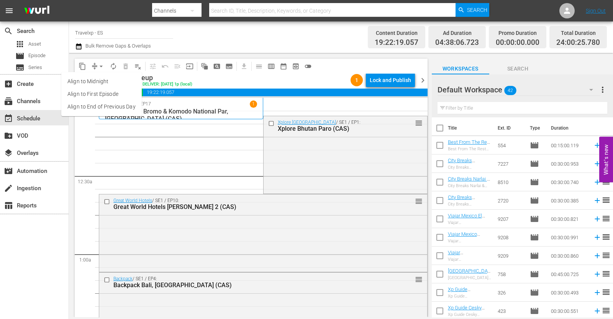
click at [115, 110] on li "Align to End of Previous Day" at bounding box center [101, 106] width 80 height 13
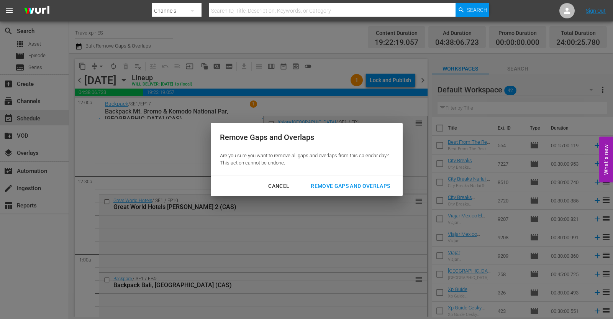
click at [338, 186] on div "Remove Gaps and Overlaps" at bounding box center [350, 186] width 92 height 10
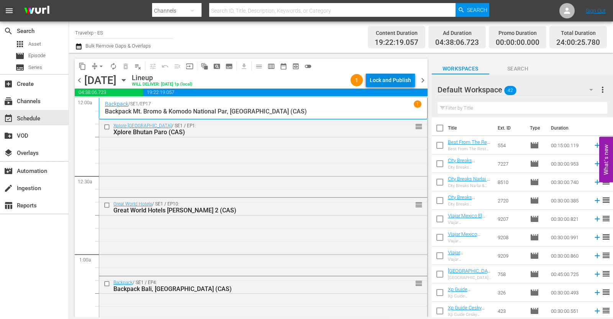
click at [400, 76] on div "Lock and Publish" at bounding box center [389, 80] width 41 height 14
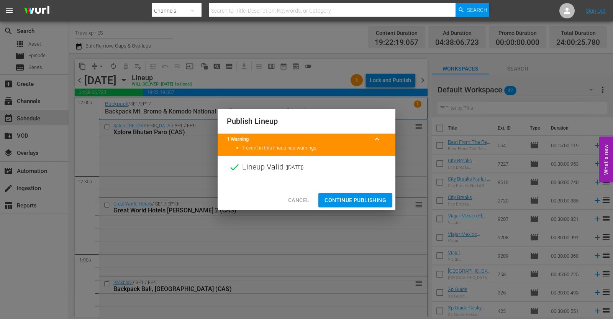
click at [359, 197] on span "Continue Publishing" at bounding box center [355, 200] width 62 height 10
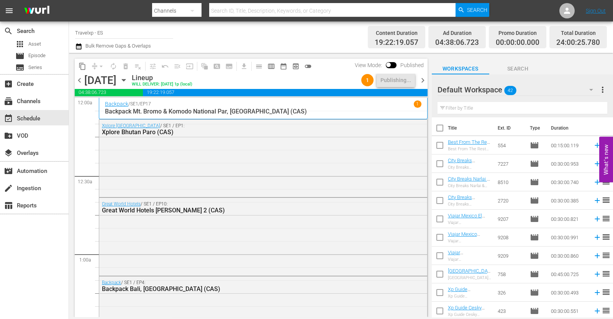
click at [422, 81] on span "chevron_right" at bounding box center [423, 80] width 10 height 10
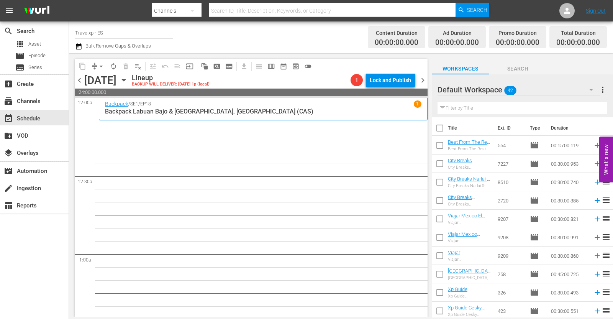
click at [130, 83] on div "[DATE] [DATE]" at bounding box center [107, 80] width 46 height 13
click at [128, 83] on icon "button" at bounding box center [123, 80] width 8 height 8
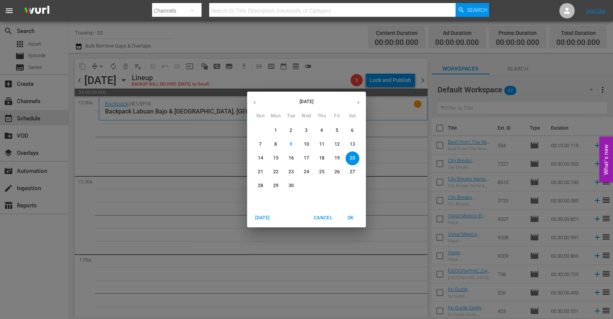
click at [253, 100] on icon "button" at bounding box center [255, 103] width 6 height 6
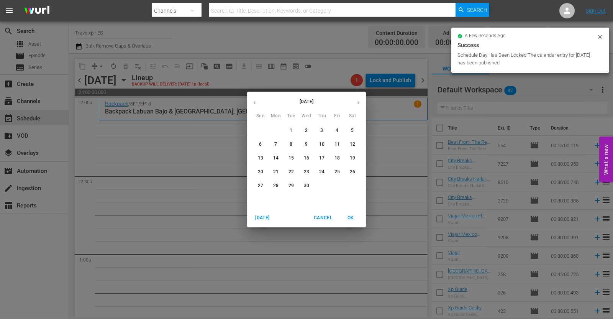
click at [261, 172] on p "20" at bounding box center [260, 171] width 5 height 7
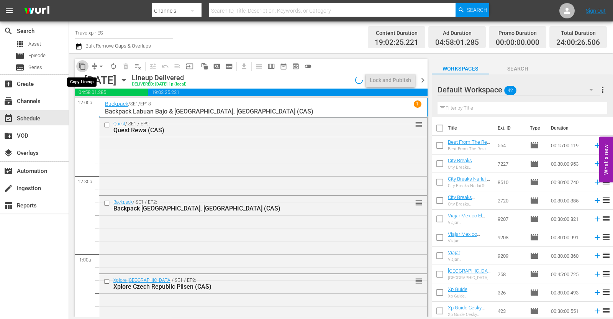
click at [83, 67] on span "content_copy" at bounding box center [82, 66] width 8 height 8
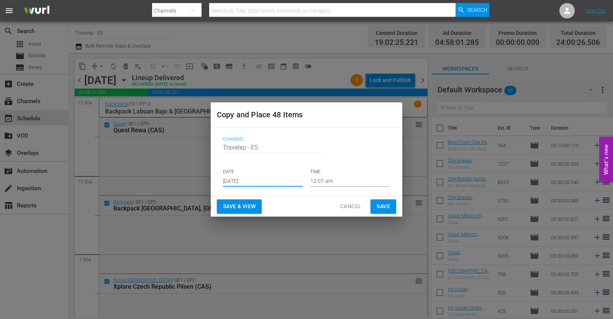
click at [251, 184] on input "[DATE]" at bounding box center [263, 180] width 80 height 11
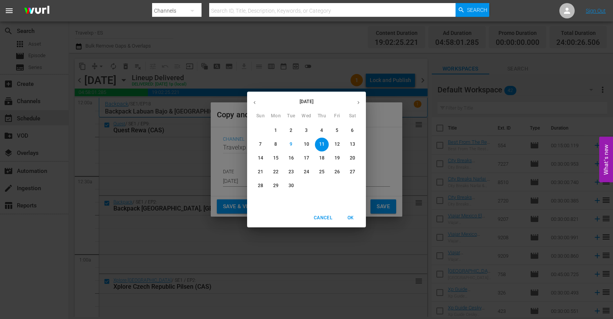
click at [355, 157] on p "20" at bounding box center [352, 158] width 5 height 7
type input "[DATE]"
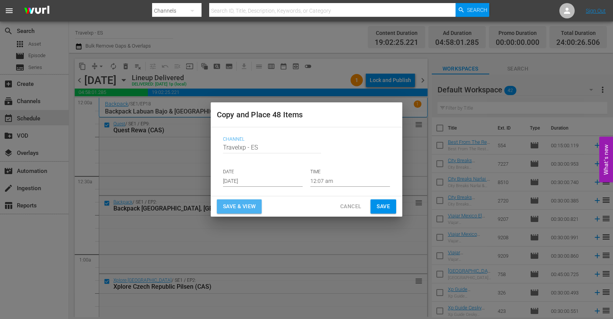
click at [239, 204] on span "Save & View" at bounding box center [239, 206] width 33 height 10
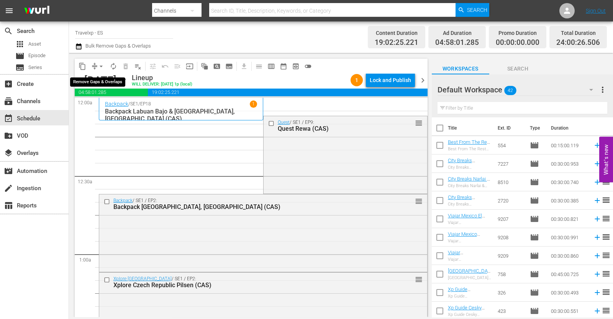
click at [100, 66] on span "arrow_drop_down" at bounding box center [101, 66] width 8 height 8
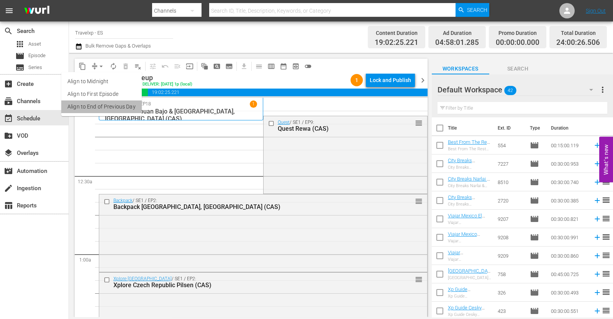
click at [108, 110] on li "Align to End of Previous Day" at bounding box center [101, 106] width 80 height 13
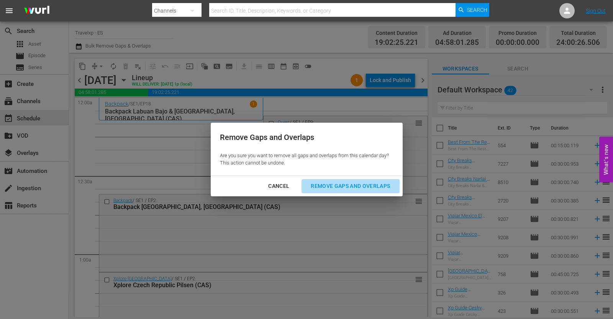
click at [322, 188] on div "Remove Gaps and Overlaps" at bounding box center [350, 186] width 92 height 10
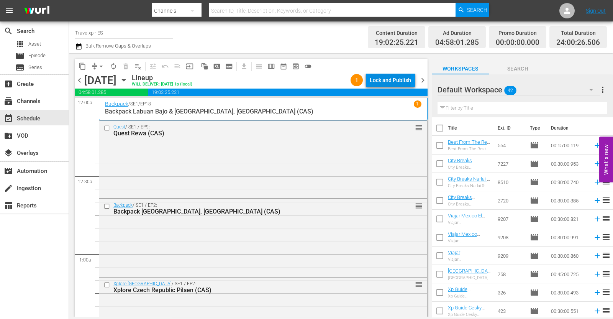
click at [389, 73] on div "Lock and Publish" at bounding box center [389, 80] width 41 height 14
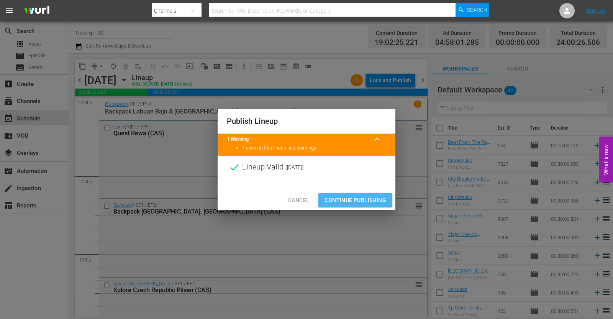
click at [363, 198] on span "Continue Publishing" at bounding box center [355, 200] width 62 height 10
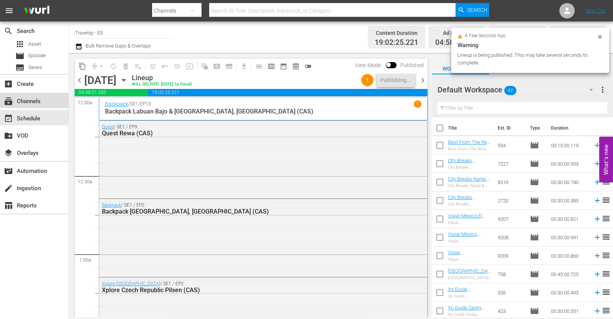
click at [50, 101] on div "subscriptions Channels" at bounding box center [34, 100] width 69 height 15
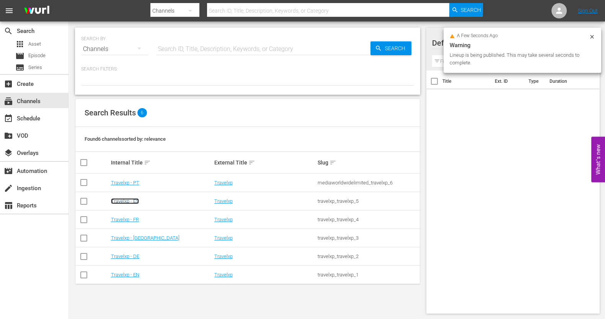
click at [133, 202] on link "Travelxp - ES" at bounding box center [125, 201] width 28 height 6
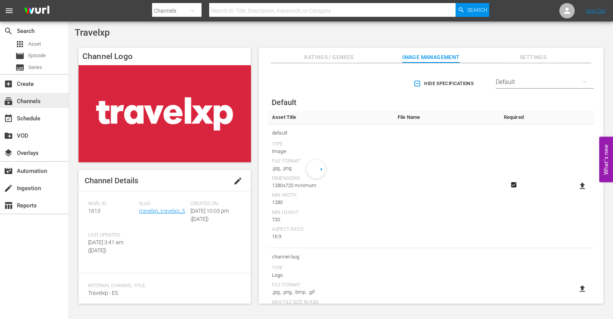
click at [38, 101] on div "subscriptions Channels" at bounding box center [21, 99] width 43 height 7
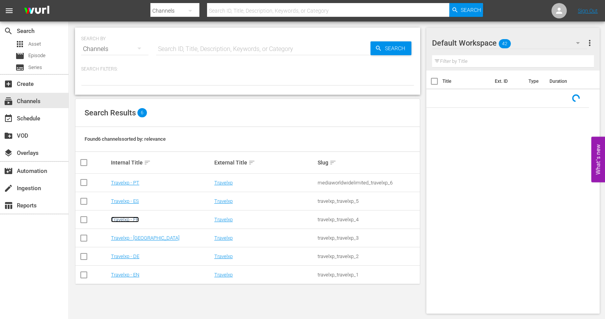
click at [129, 218] on link "Travelxp - FR" at bounding box center [125, 219] width 28 height 6
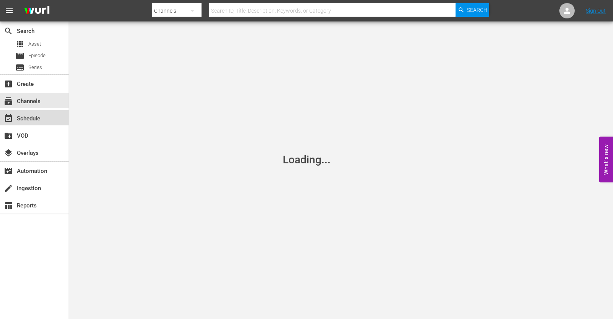
click at [44, 123] on div "event_available Schedule" at bounding box center [34, 117] width 69 height 15
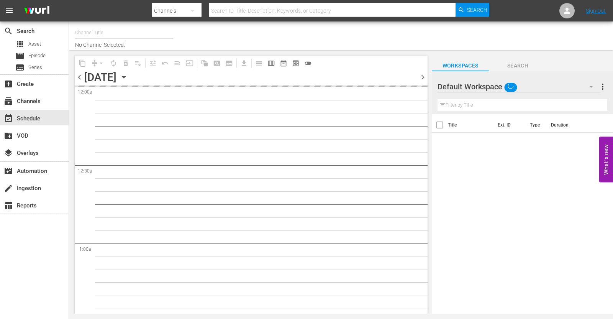
type input "Travelxp - FR (1157)"
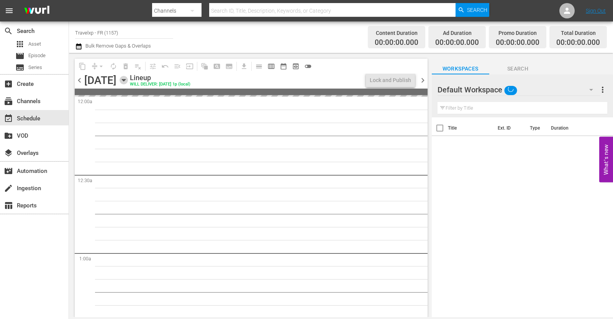
click at [125, 79] on icon "button" at bounding box center [123, 80] width 3 height 2
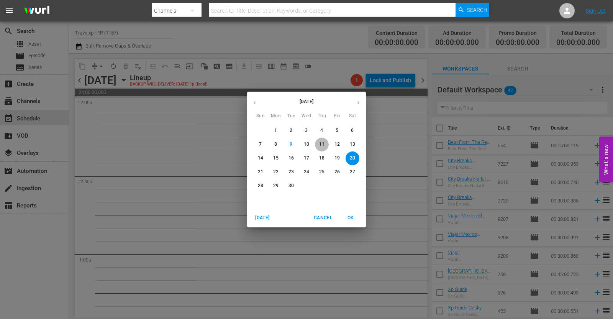
click at [321, 142] on p "11" at bounding box center [321, 144] width 5 height 7
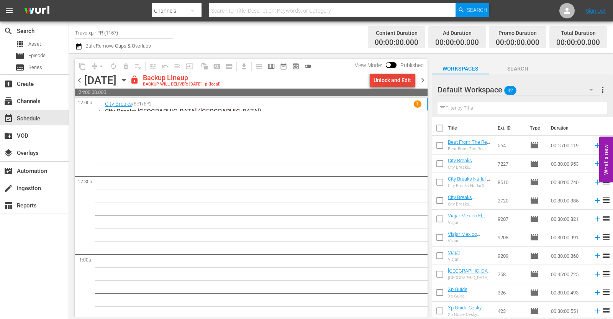
click at [406, 78] on div "Unlock and Edit" at bounding box center [392, 80] width 38 height 14
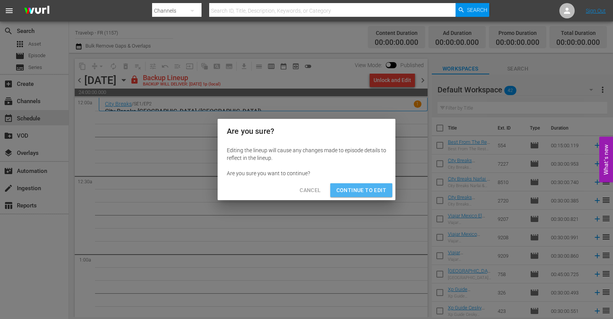
click at [373, 190] on span "Continue to Edit" at bounding box center [361, 190] width 50 height 10
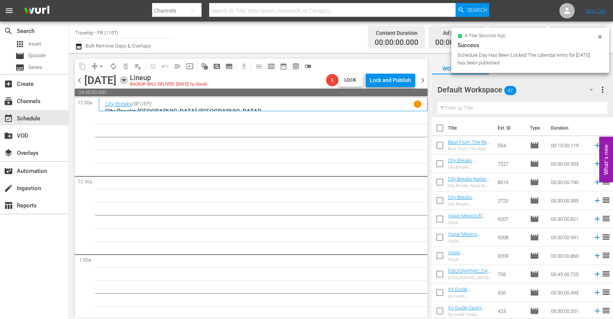
click at [128, 80] on icon "button" at bounding box center [123, 80] width 8 height 8
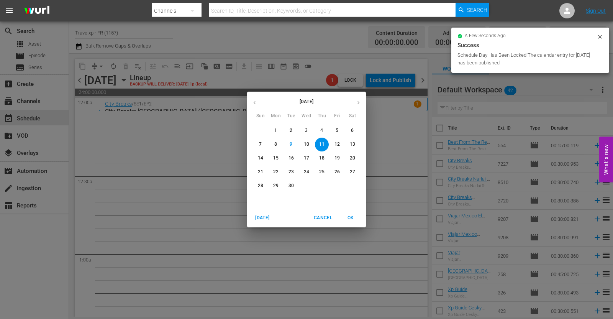
click at [253, 104] on icon "button" at bounding box center [255, 103] width 6 height 6
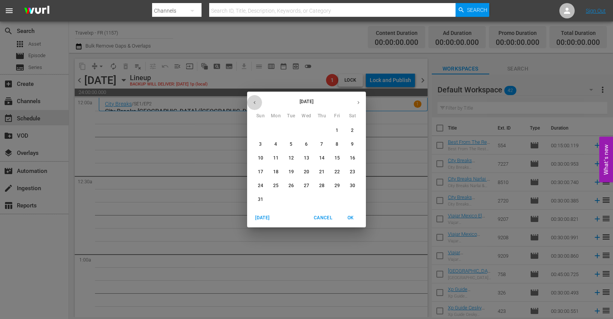
click at [253, 104] on icon "button" at bounding box center [255, 103] width 6 height 6
click at [339, 142] on p "11" at bounding box center [336, 144] width 5 height 7
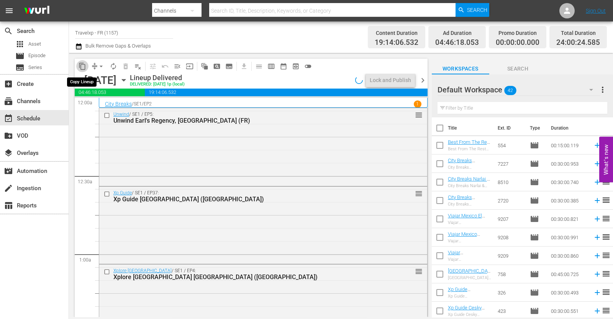
click at [85, 67] on span "content_copy" at bounding box center [82, 66] width 8 height 8
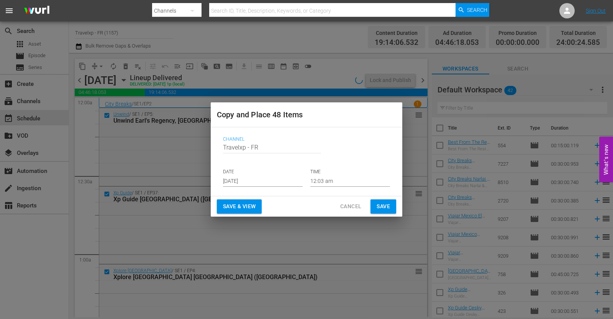
click at [251, 201] on span "Save & View" at bounding box center [239, 206] width 33 height 10
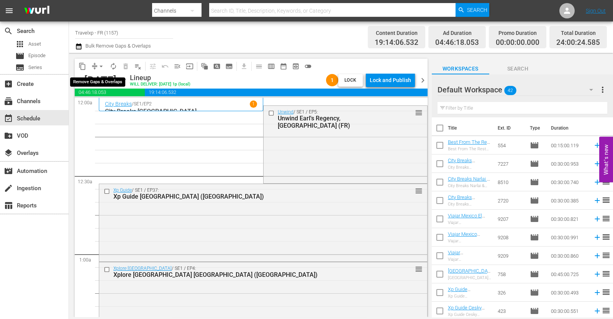
click at [101, 65] on span "arrow_drop_down" at bounding box center [101, 66] width 8 height 8
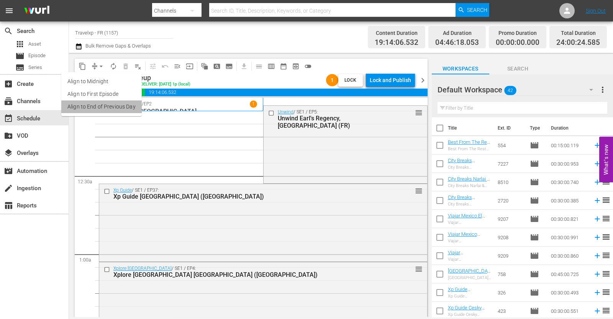
click at [105, 108] on li "Align to End of Previous Day" at bounding box center [101, 106] width 80 height 13
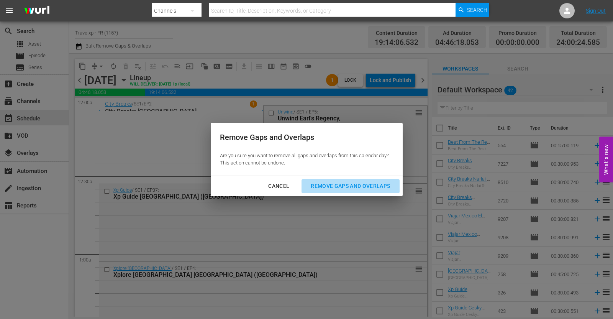
click at [322, 181] on div "Remove Gaps and Overlaps" at bounding box center [350, 186] width 92 height 10
